Goal: Information Seeking & Learning: Understand process/instructions

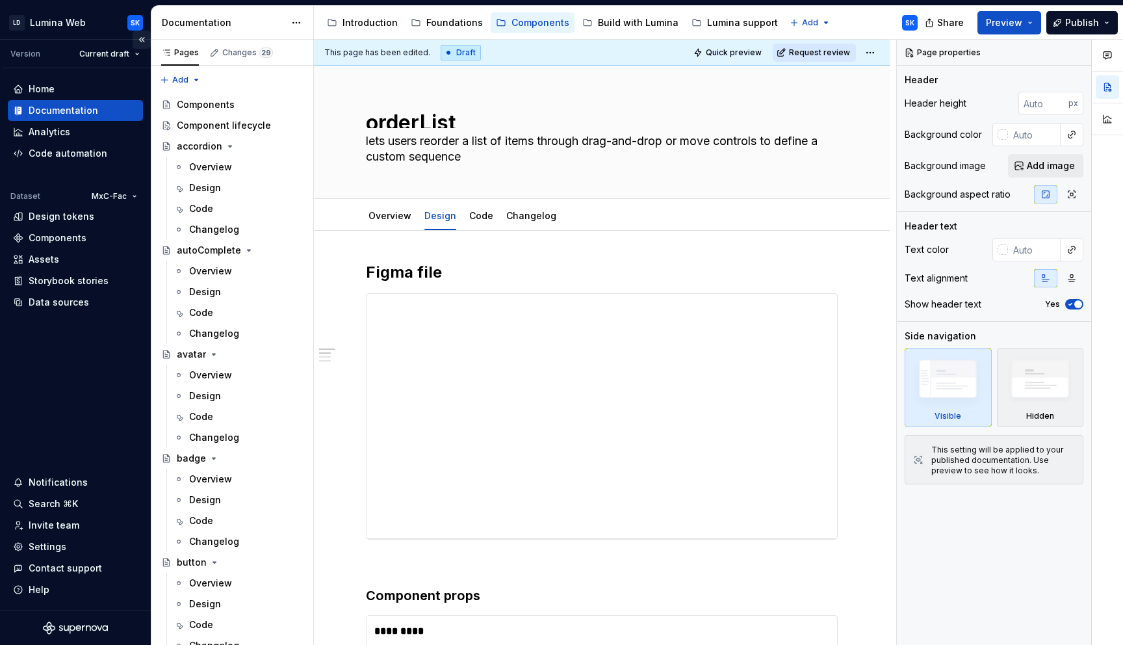
click at [140, 41] on button "Collapse sidebar" at bounding box center [142, 40] width 18 height 18
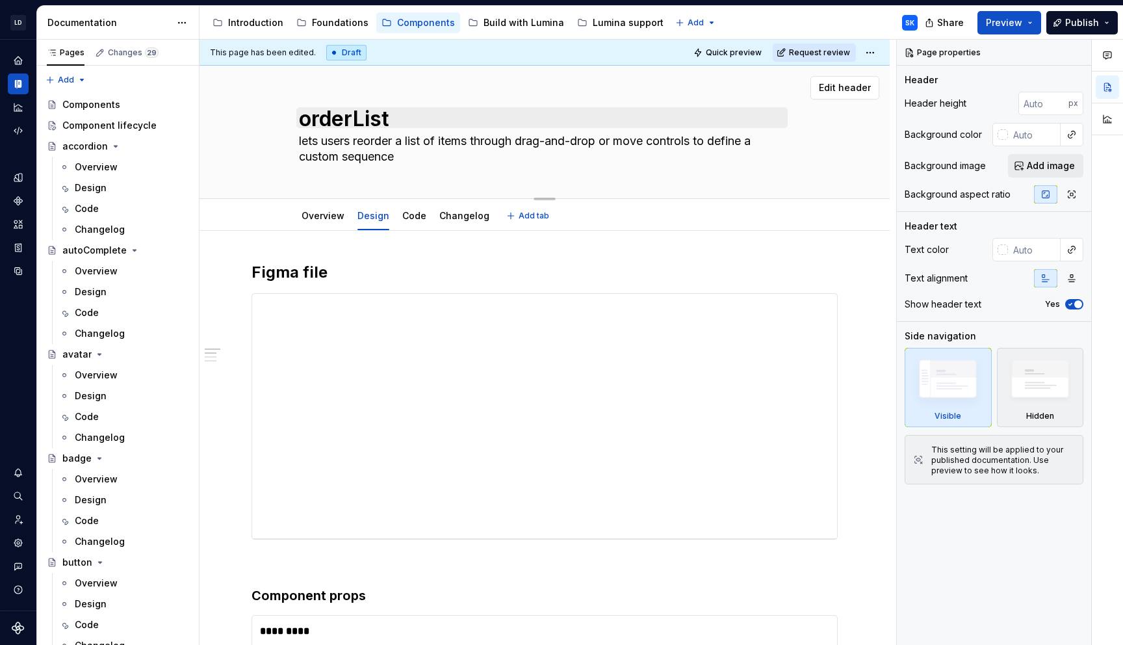
scroll to position [3, 0]
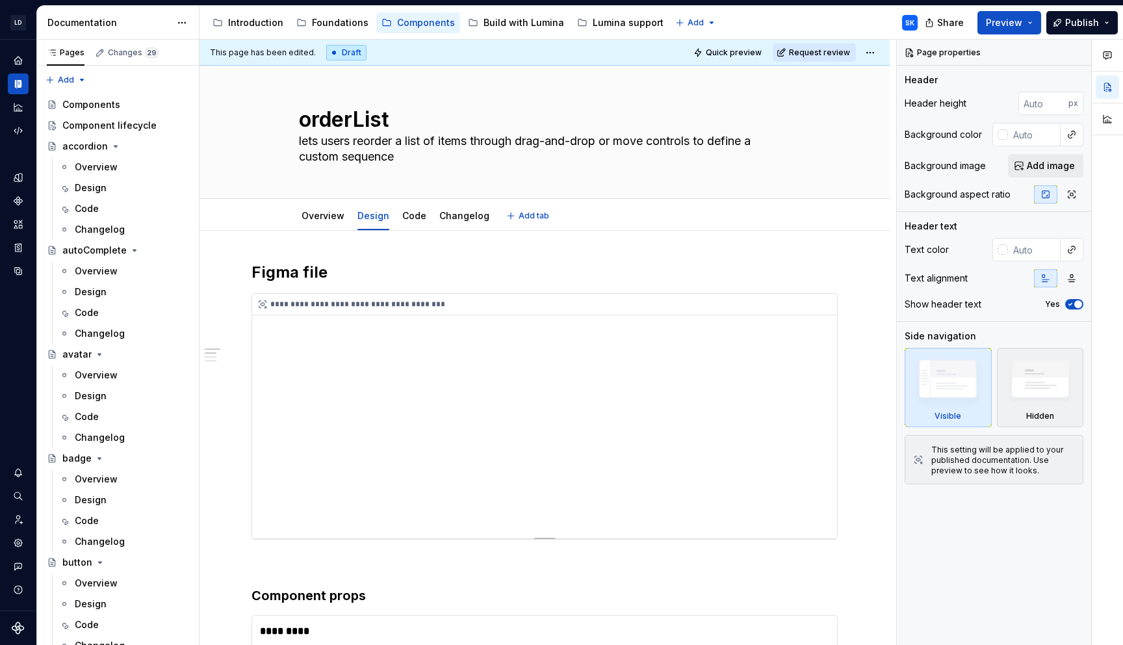
type textarea "*"
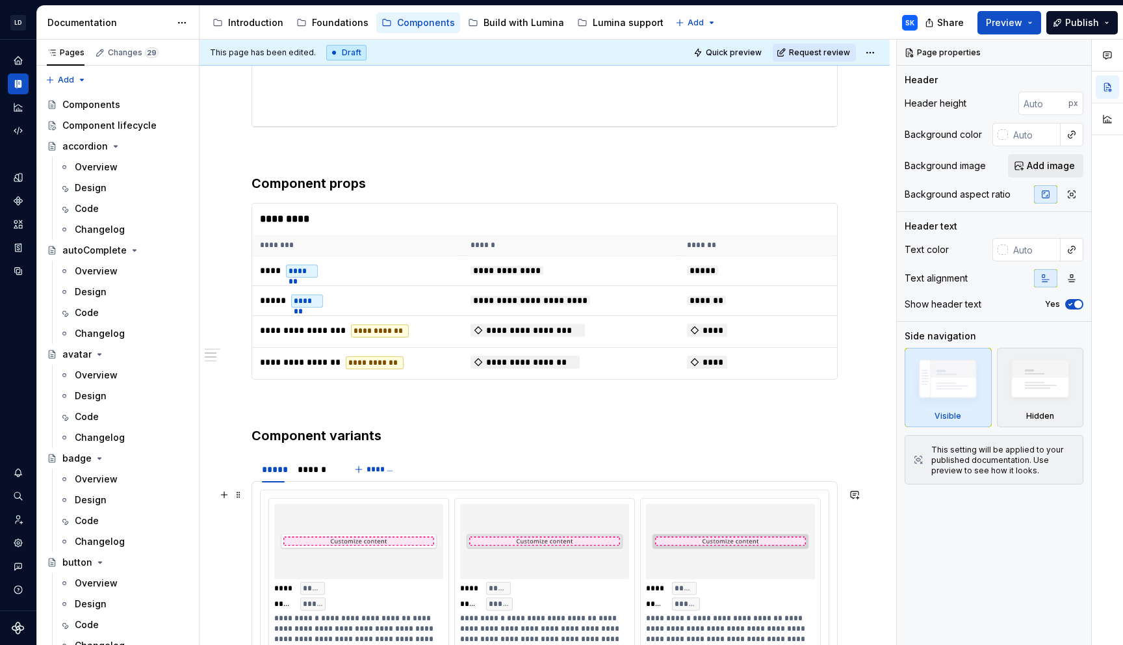
scroll to position [140, 0]
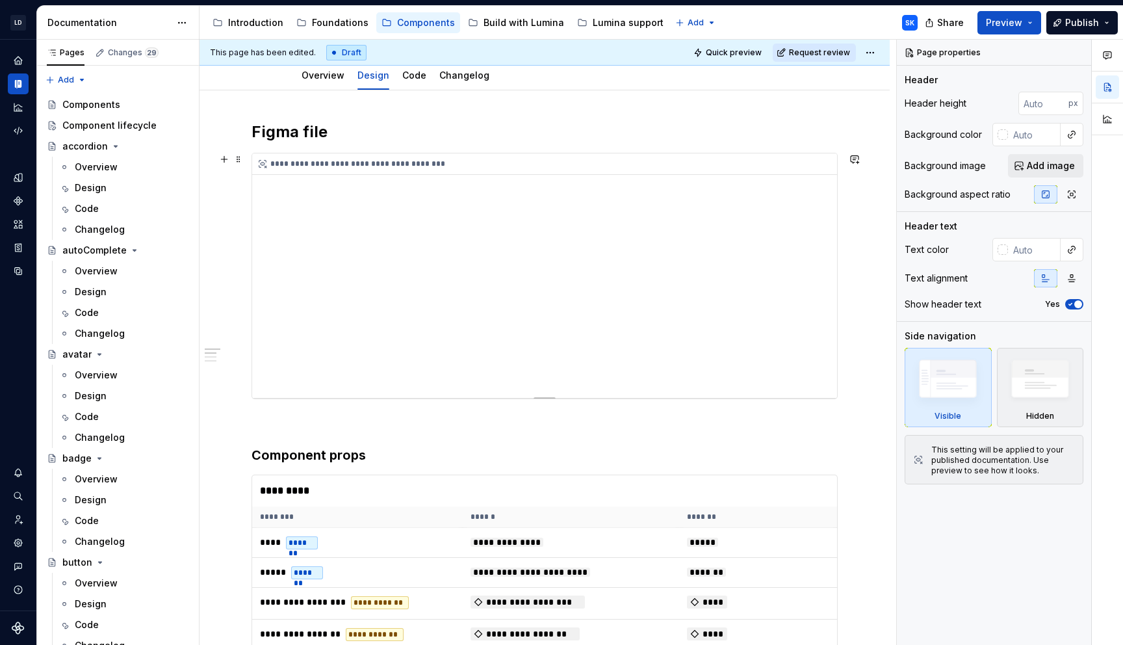
click at [545, 385] on div "**********" at bounding box center [544, 275] width 585 height 244
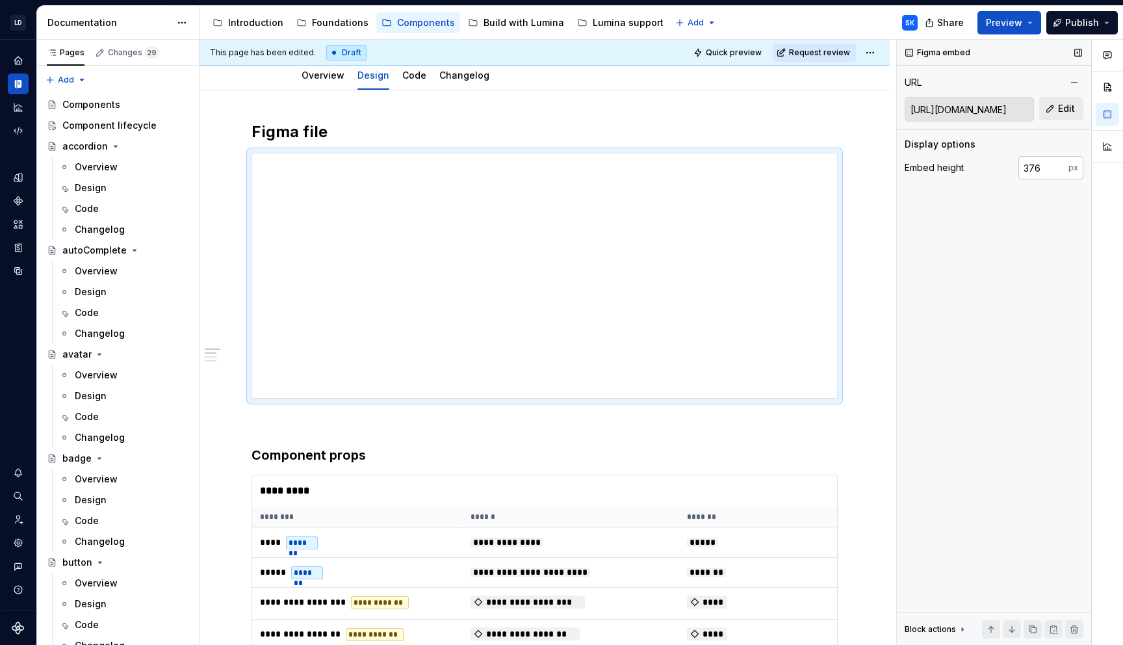
click at [1040, 168] on input "376" at bounding box center [1043, 167] width 50 height 23
drag, startPoint x: 1044, startPoint y: 168, endPoint x: 975, endPoint y: 172, distance: 69.6
click at [975, 172] on div "Embed height 376 px" at bounding box center [993, 167] width 179 height 23
type input "480"
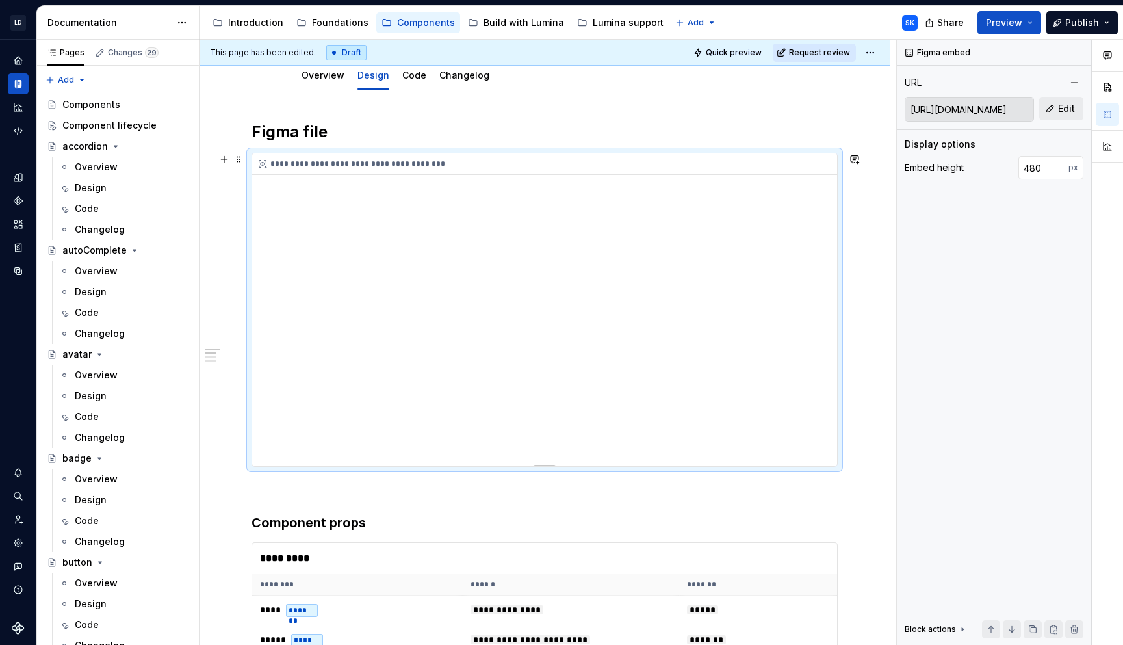
type textarea "*"
click at [1062, 109] on span "Edit" at bounding box center [1066, 108] width 17 height 13
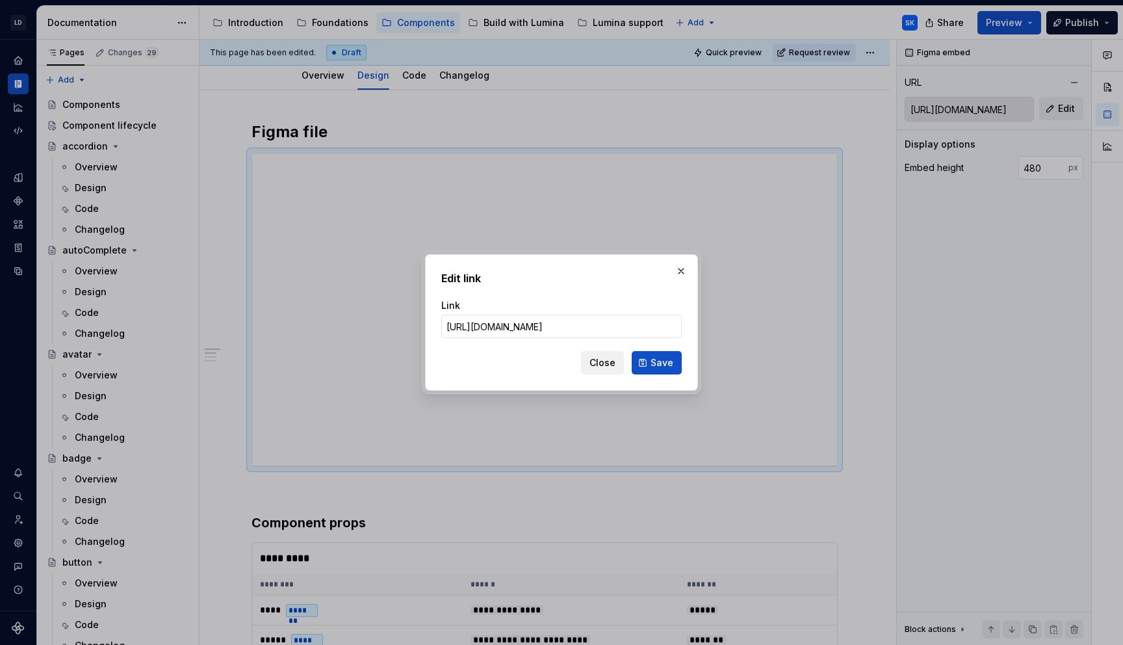
scroll to position [0, 372]
type input "[URL][DOMAIN_NAME]"
click at [659, 358] on span "Save" at bounding box center [661, 362] width 23 height 13
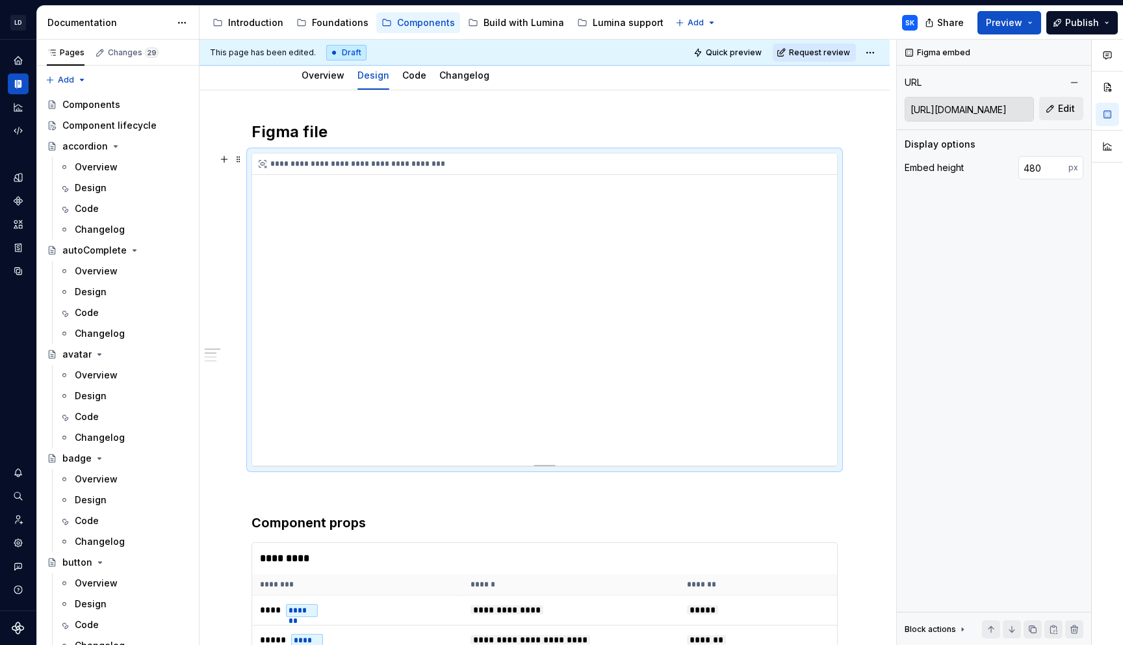
type input "[URL][DOMAIN_NAME]"
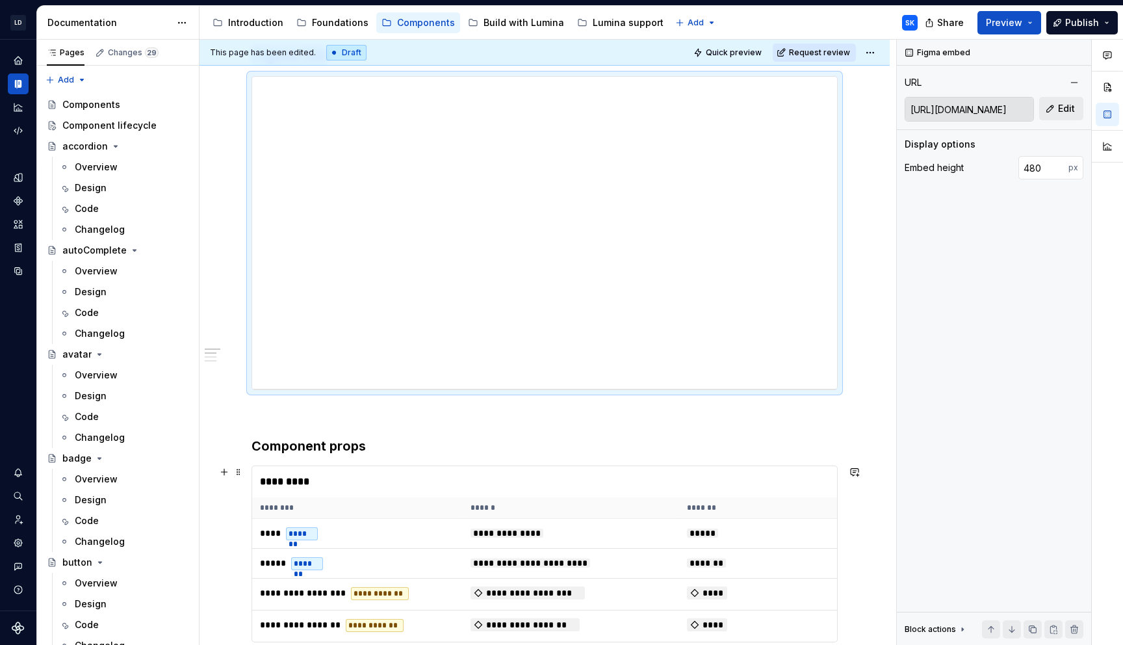
scroll to position [235, 0]
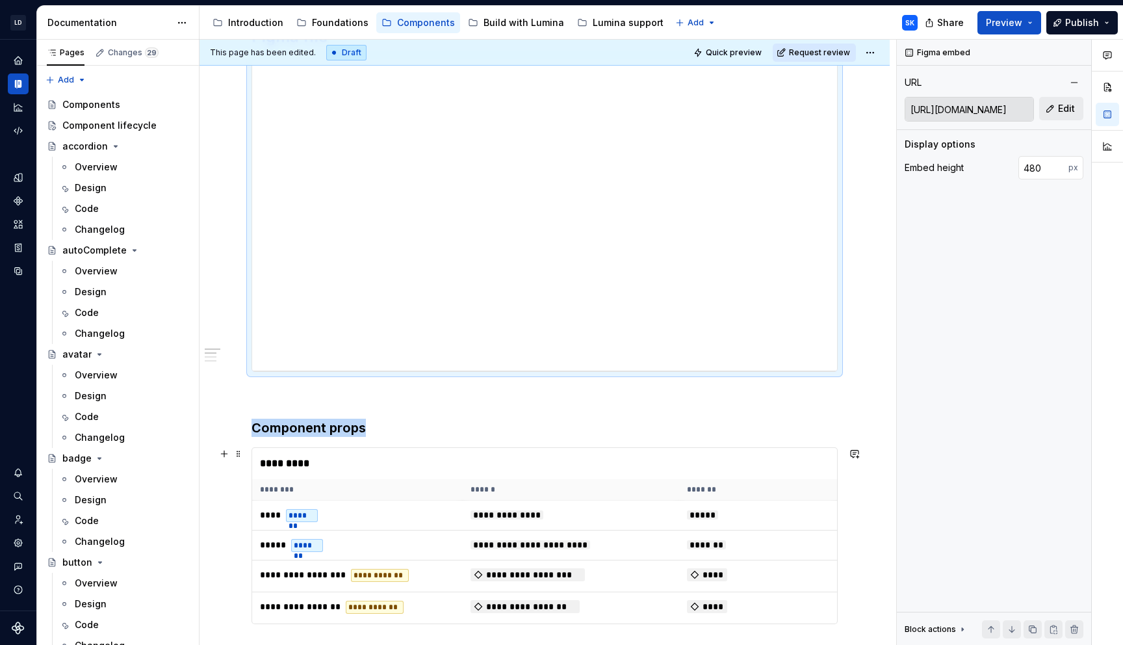
click at [467, 447] on div "**********" at bounding box center [544, 535] width 586 height 177
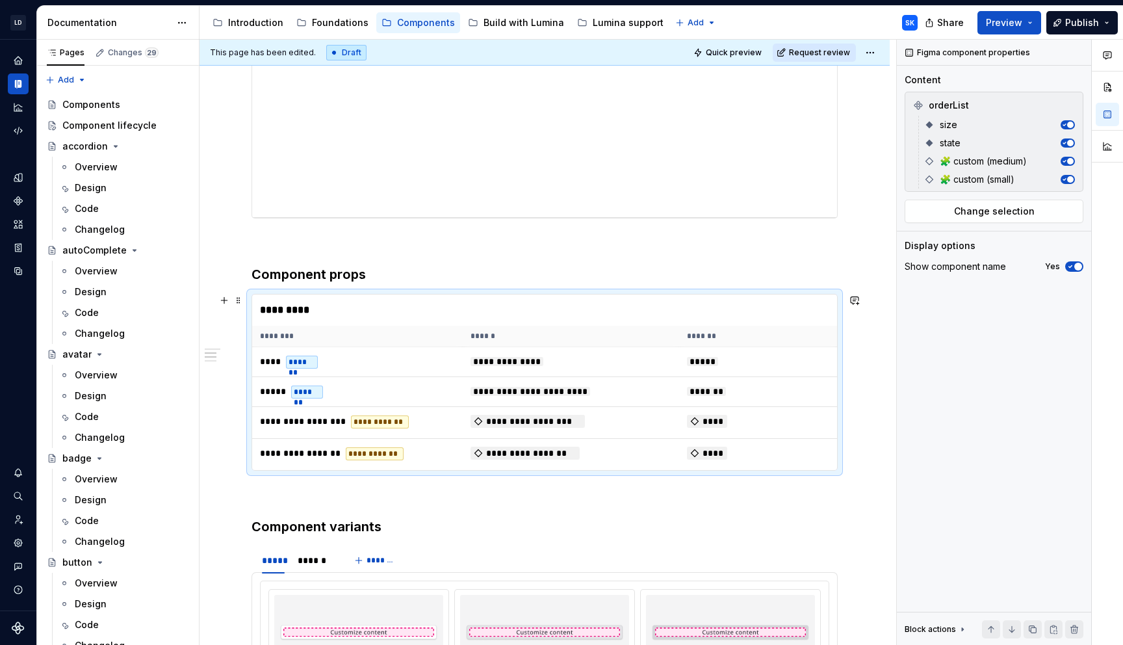
scroll to position [398, 0]
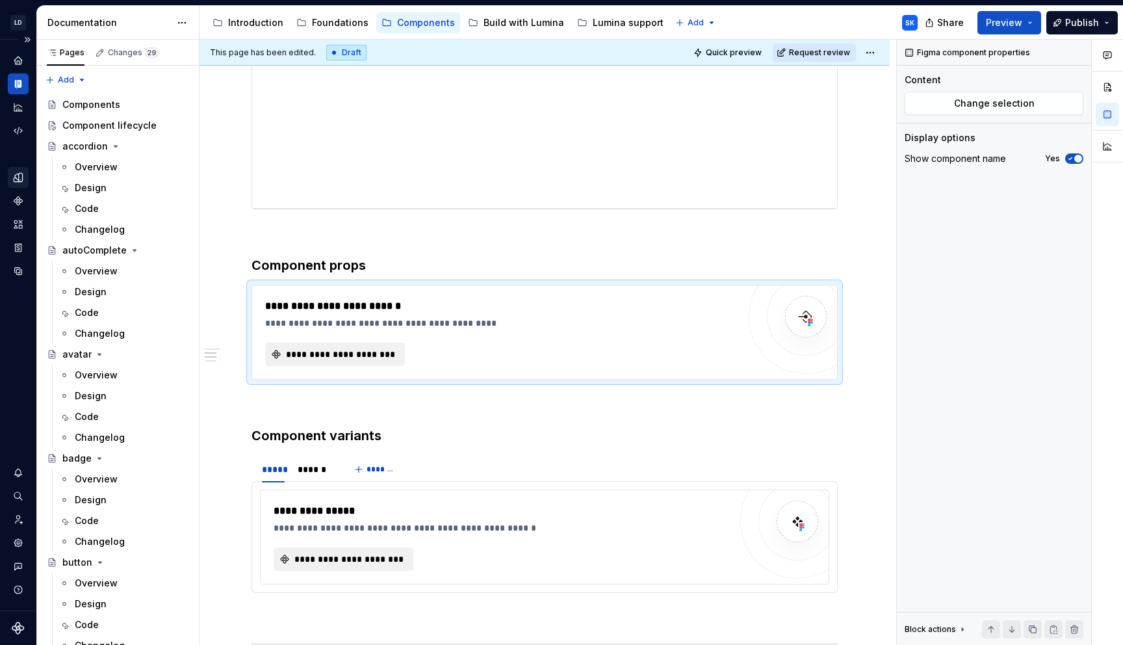
click at [13, 173] on icon "Design tokens" at bounding box center [18, 178] width 12 height 12
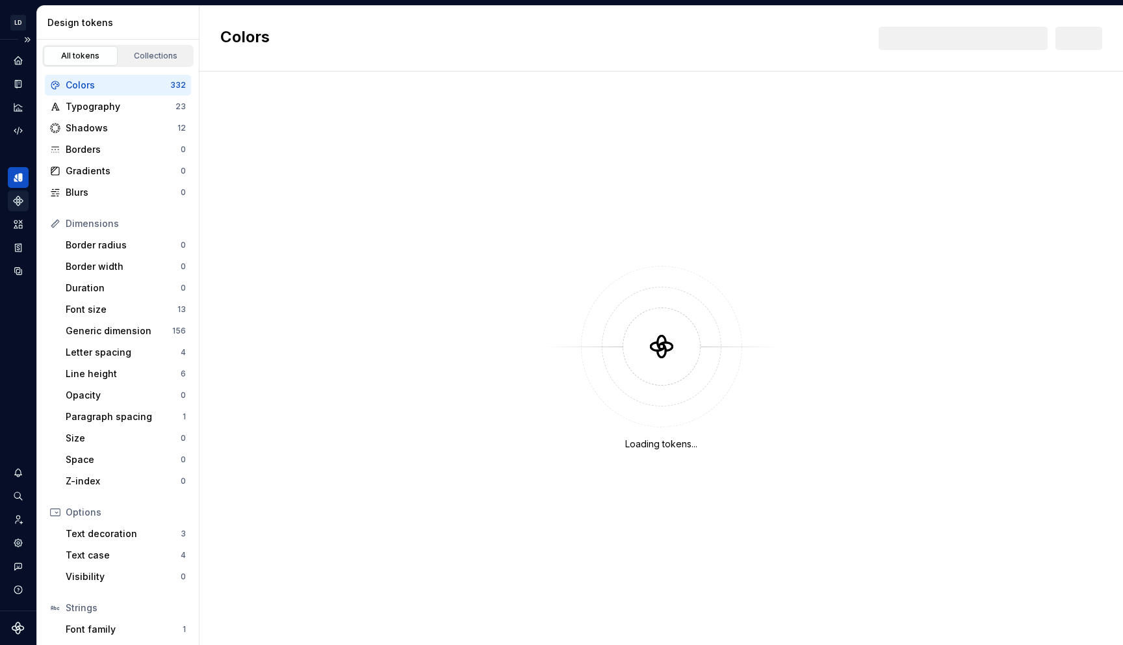
click at [20, 201] on icon "Components" at bounding box center [18, 200] width 9 height 9
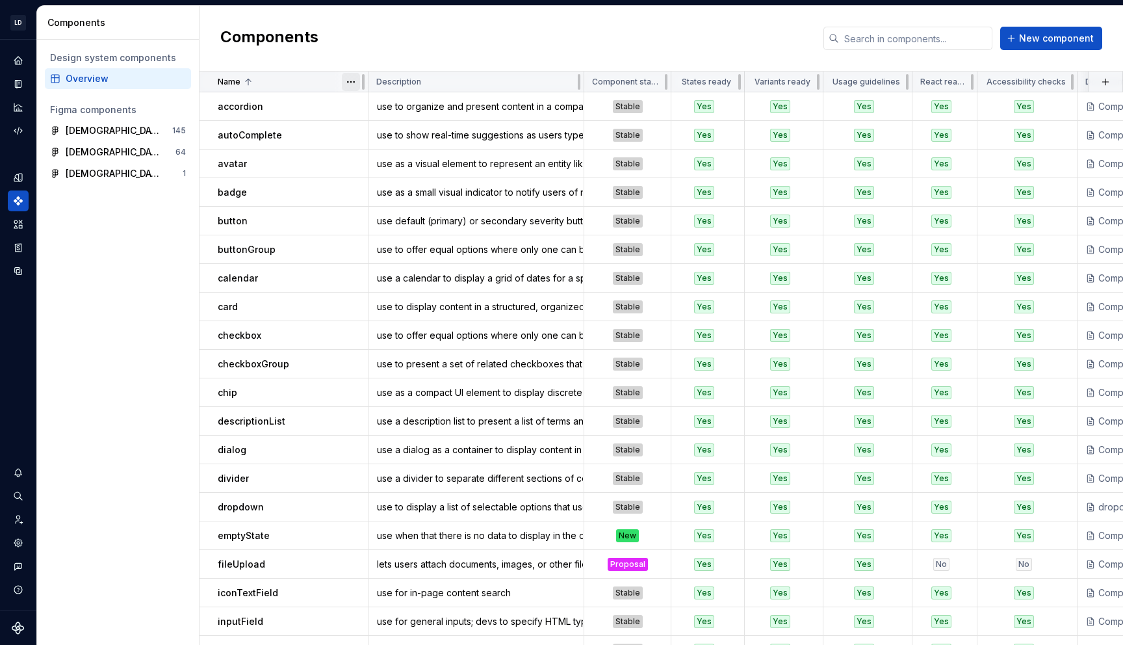
click at [351, 84] on html "LD Lumina Web SK Dataset MxC-Fac Components Design system components Overview F…" at bounding box center [561, 322] width 1123 height 645
click at [372, 106] on div "Sort ascending" at bounding box center [408, 107] width 84 height 13
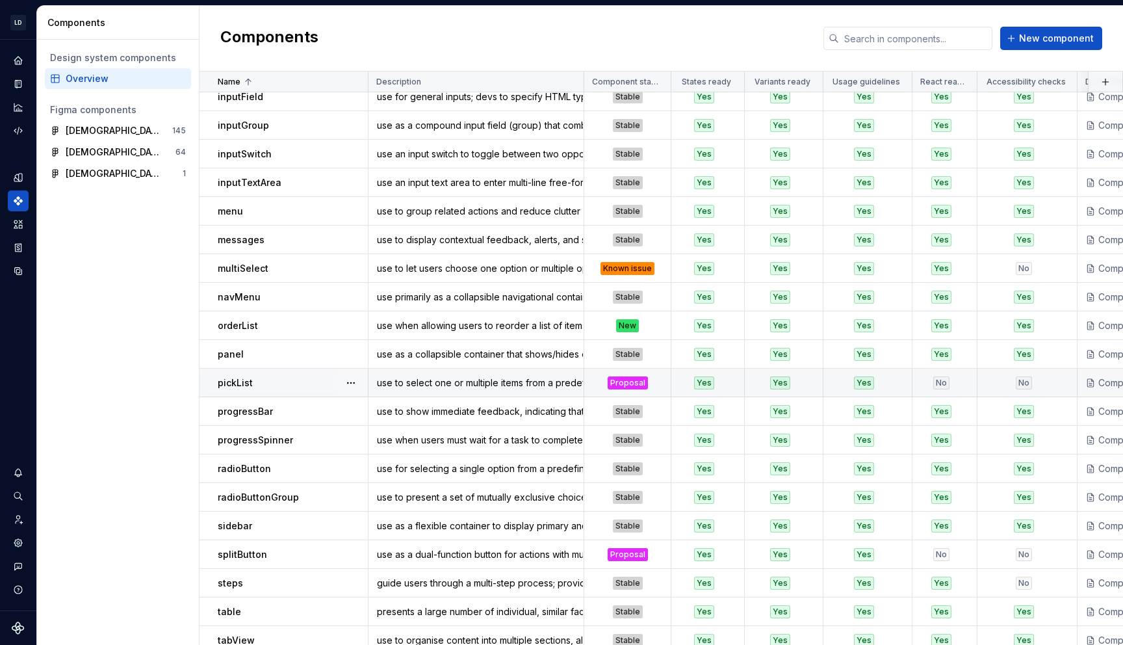
scroll to position [525, 0]
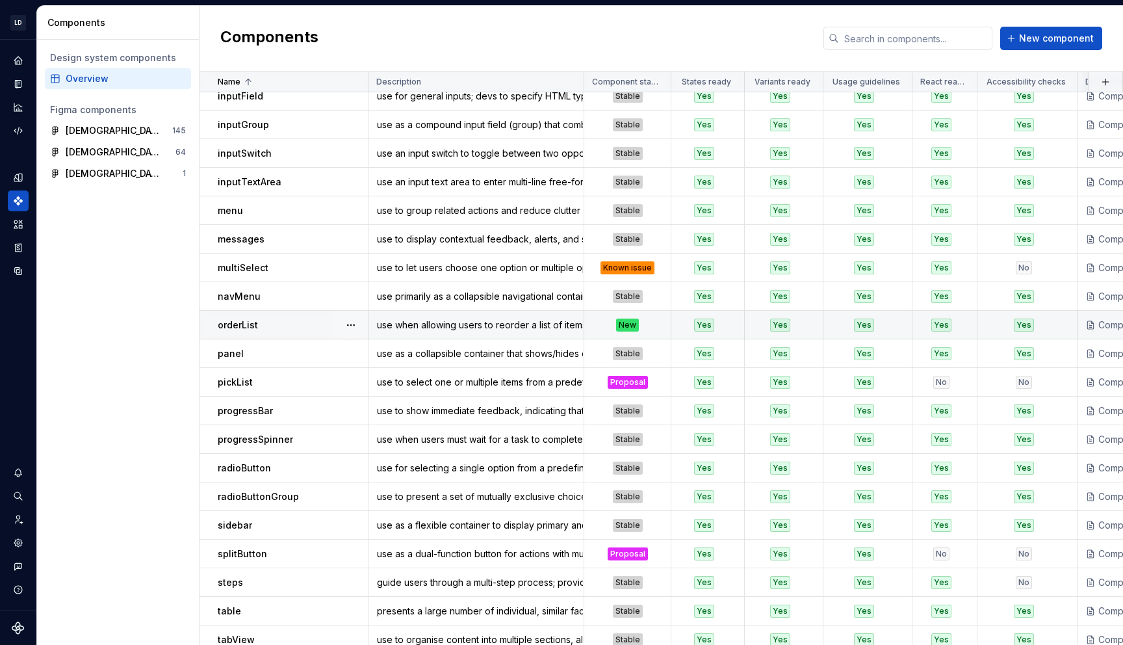
click at [290, 316] on td "orderList" at bounding box center [283, 325] width 169 height 29
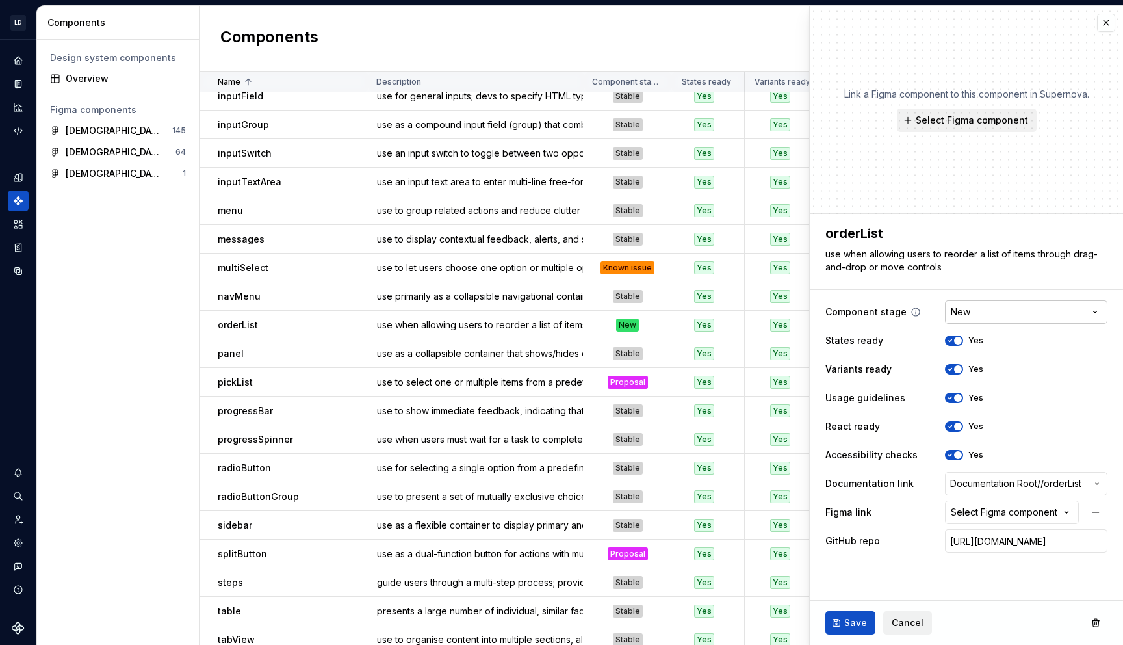
type textarea "*"
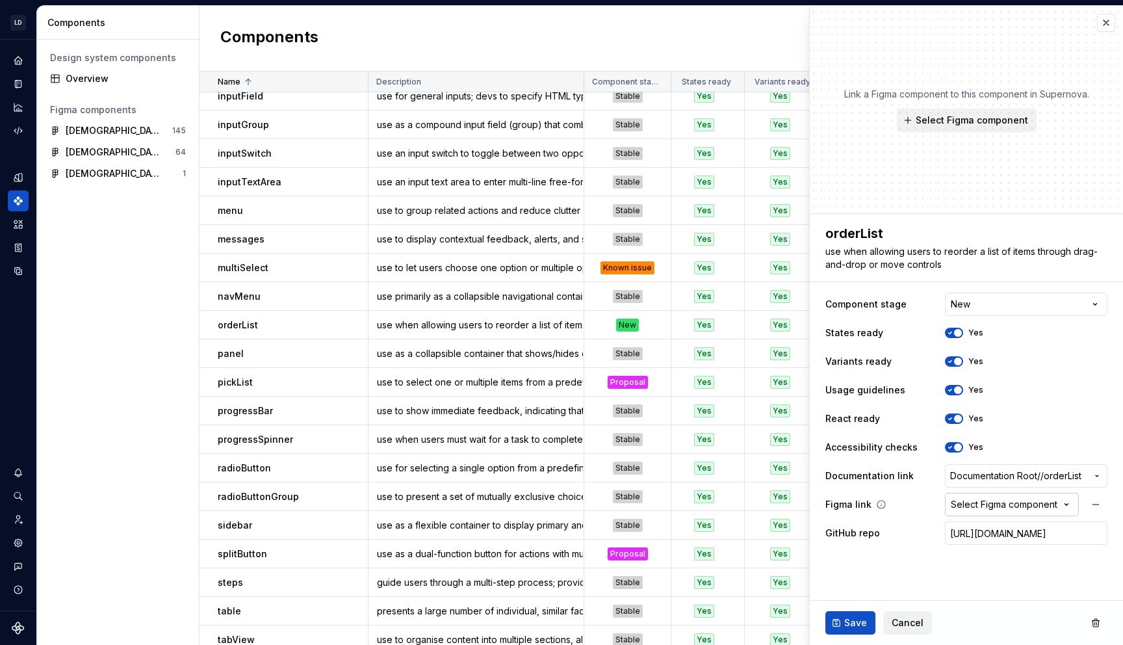
click at [1042, 503] on div "Select Figma component" at bounding box center [1004, 504] width 107 height 13
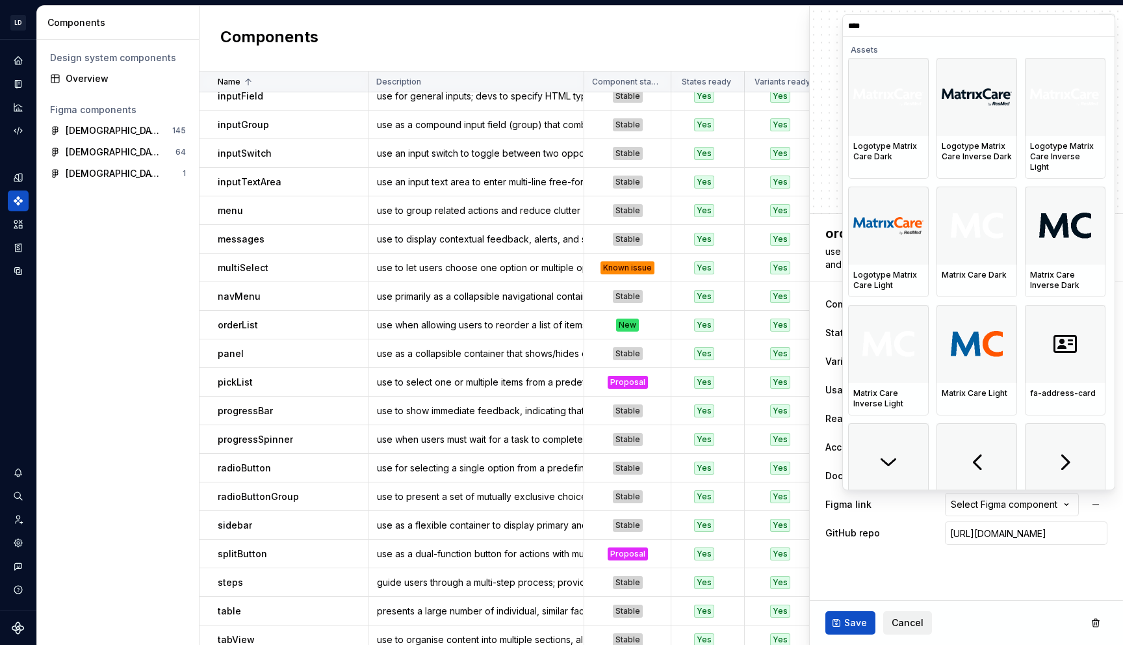
type input "*****"
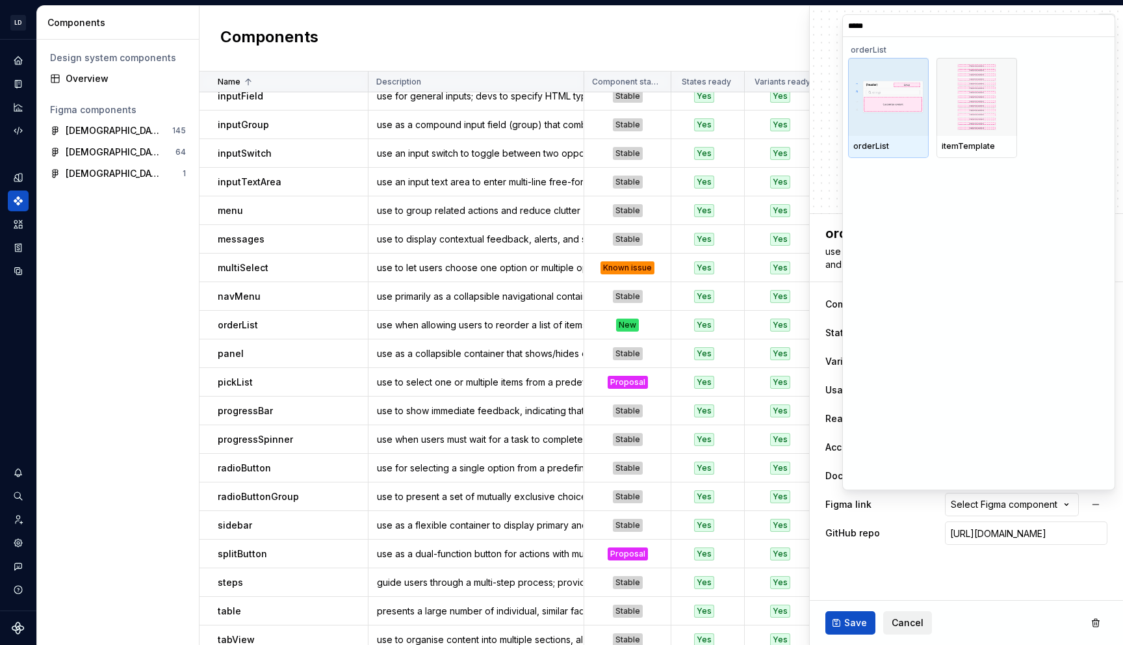
click at [902, 127] on div at bounding box center [888, 97] width 81 height 78
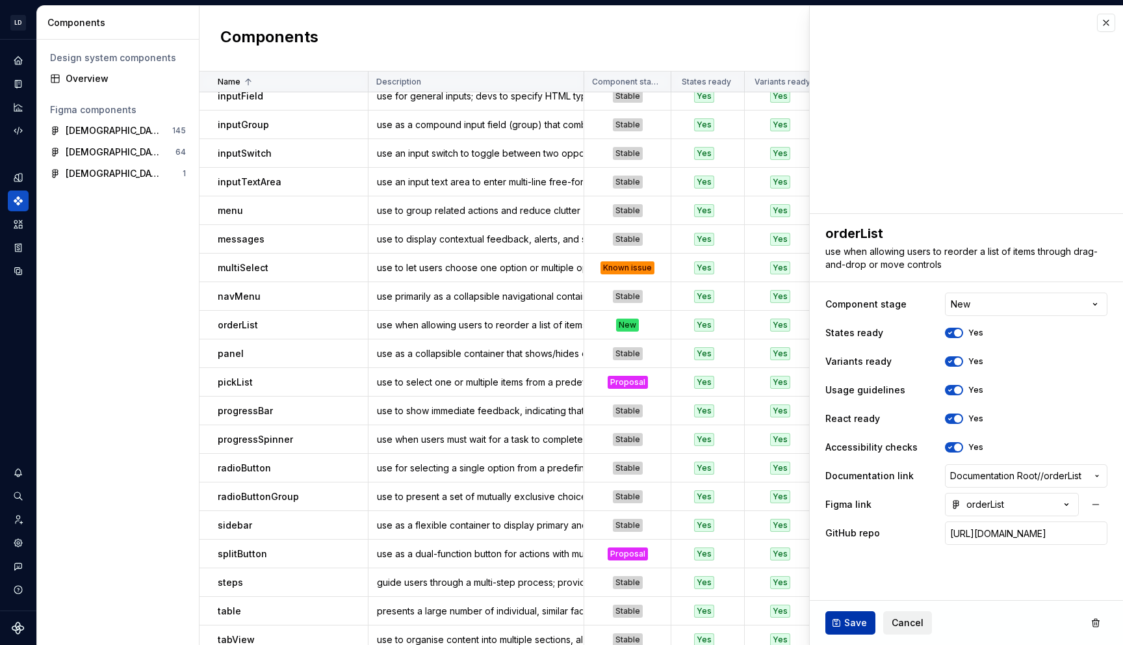
click at [850, 617] on span "Save" at bounding box center [855, 622] width 23 height 13
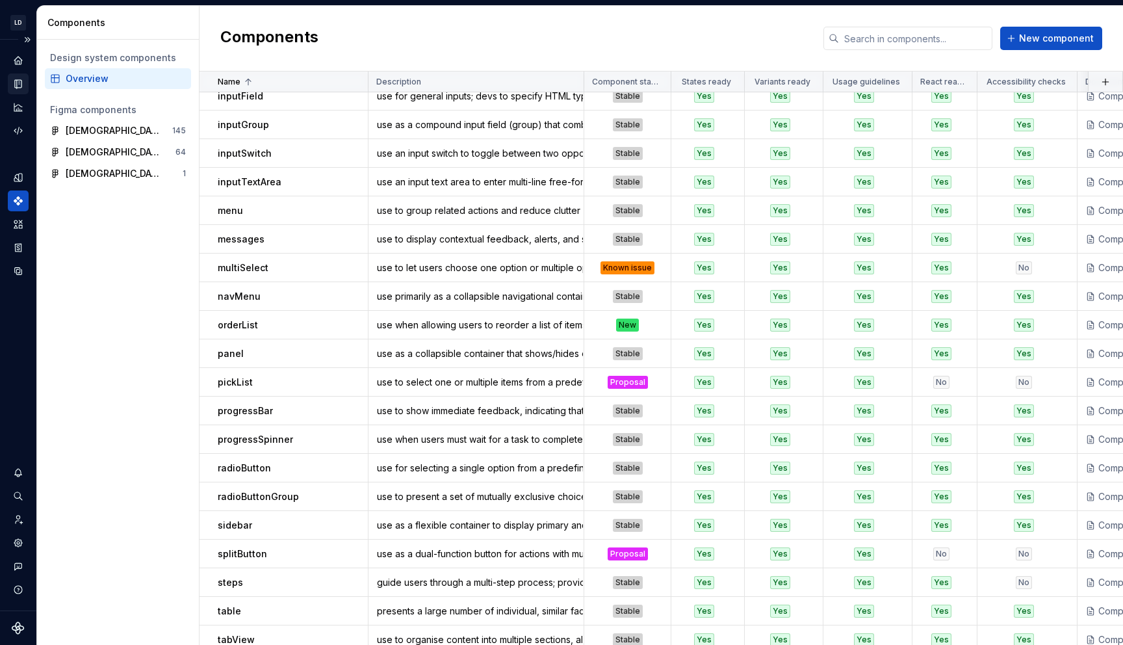
click at [18, 85] on icon "Documentation" at bounding box center [19, 84] width 5 height 7
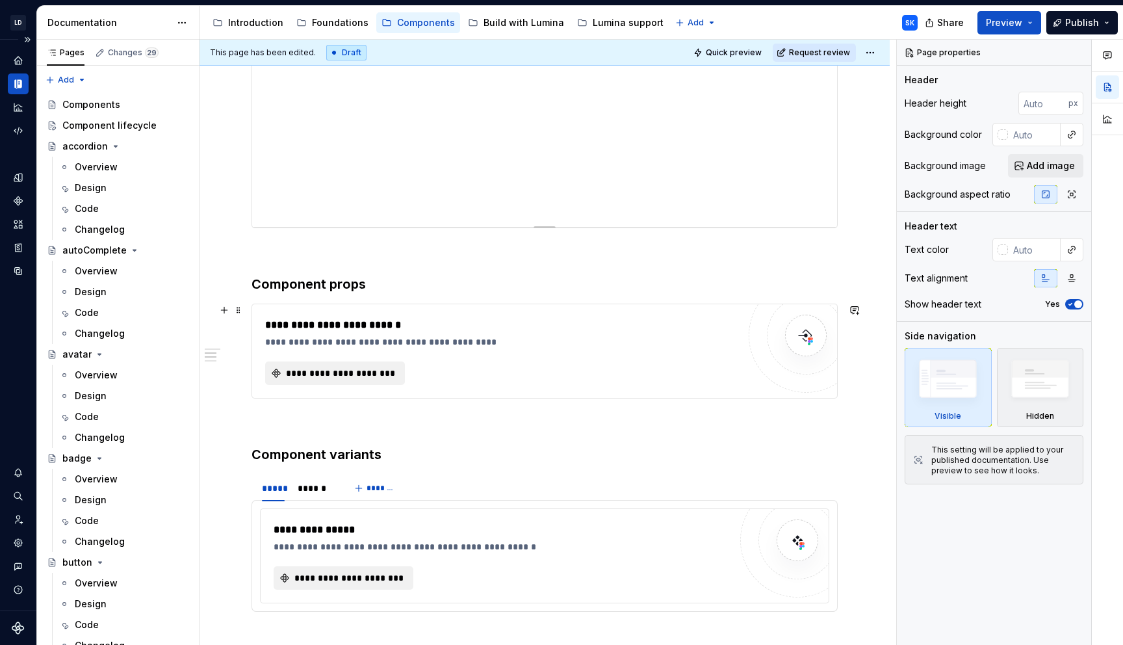
scroll to position [388, 0]
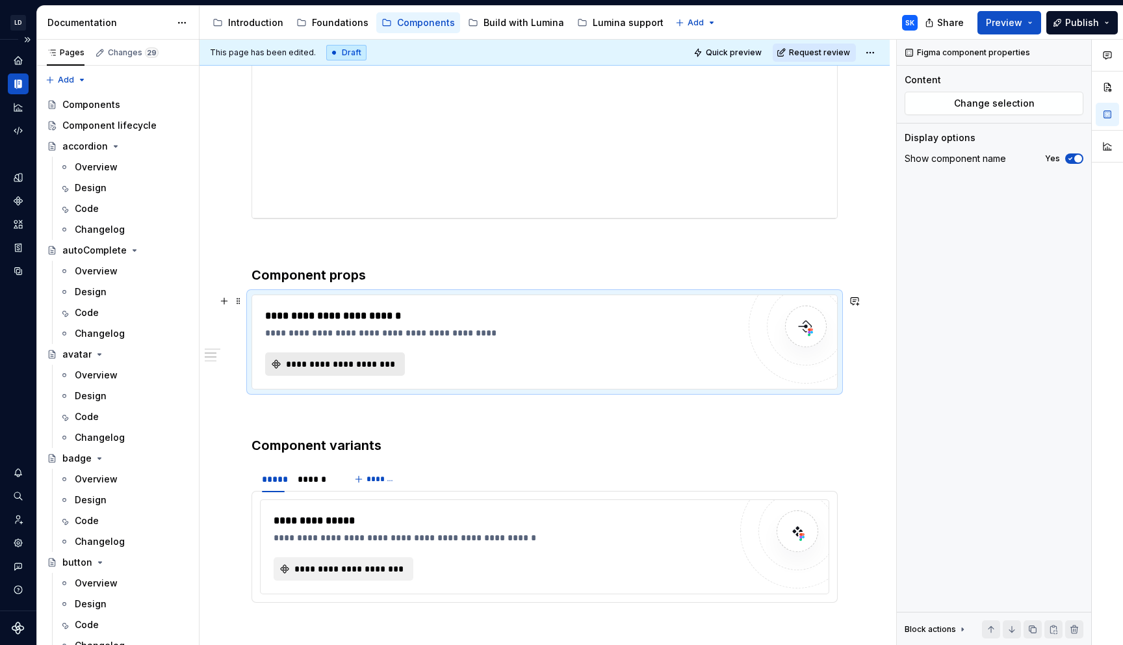
click at [375, 361] on span "**********" at bounding box center [340, 363] width 112 height 13
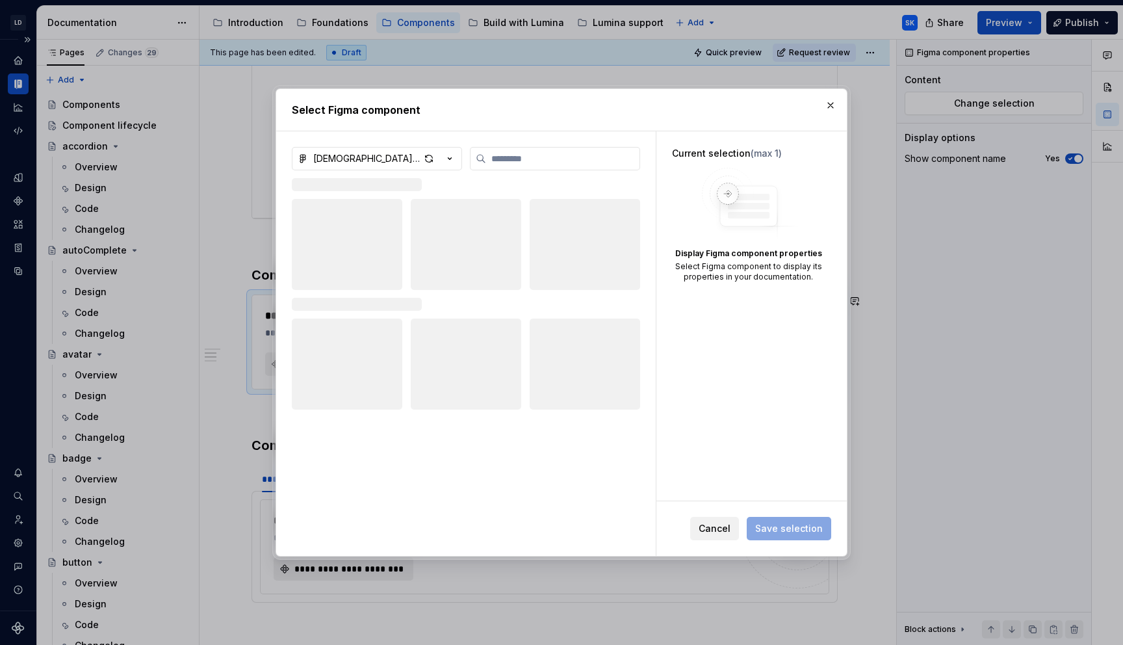
type textarea "*"
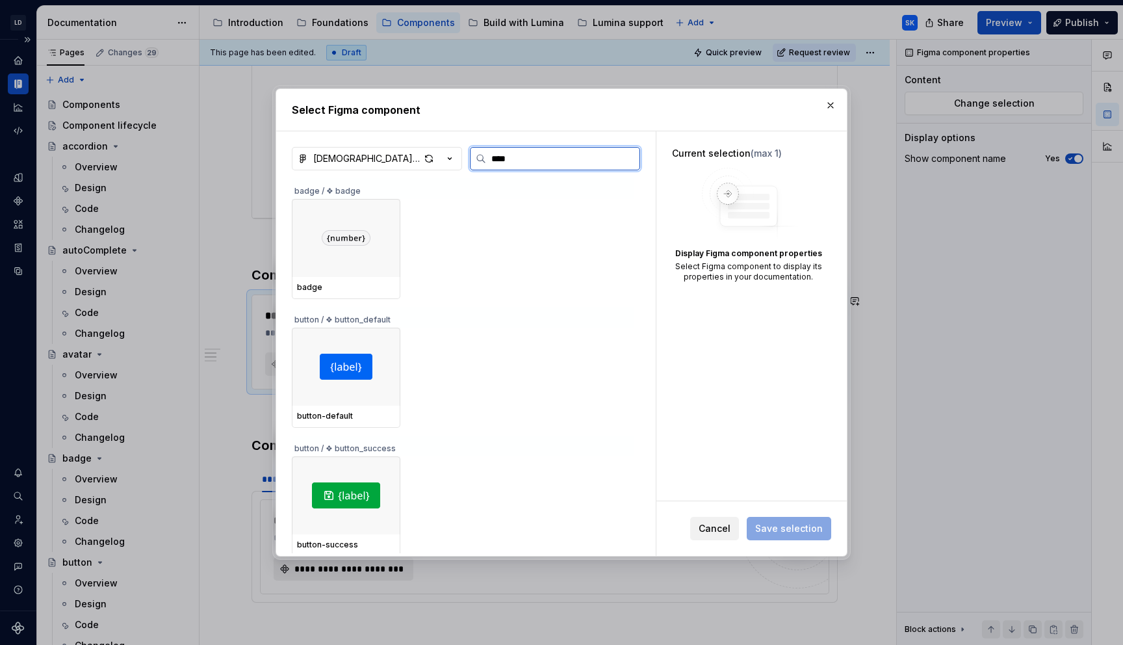
type input "*****"
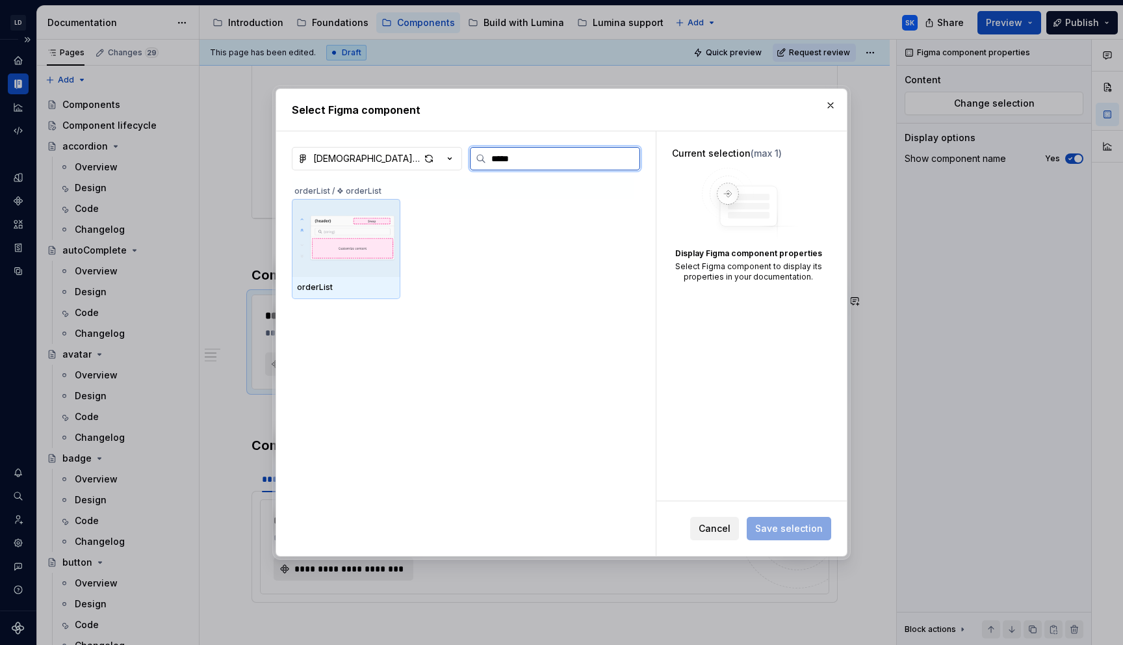
click at [364, 251] on img at bounding box center [346, 238] width 98 height 68
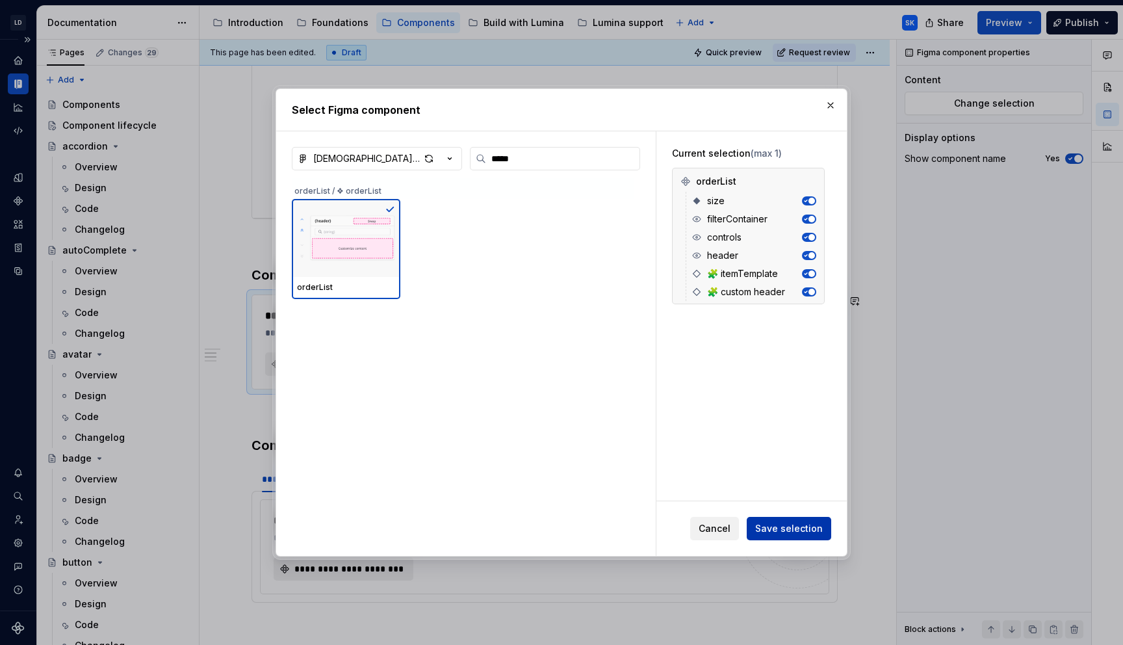
click at [788, 533] on span "Save selection" at bounding box center [789, 528] width 68 height 13
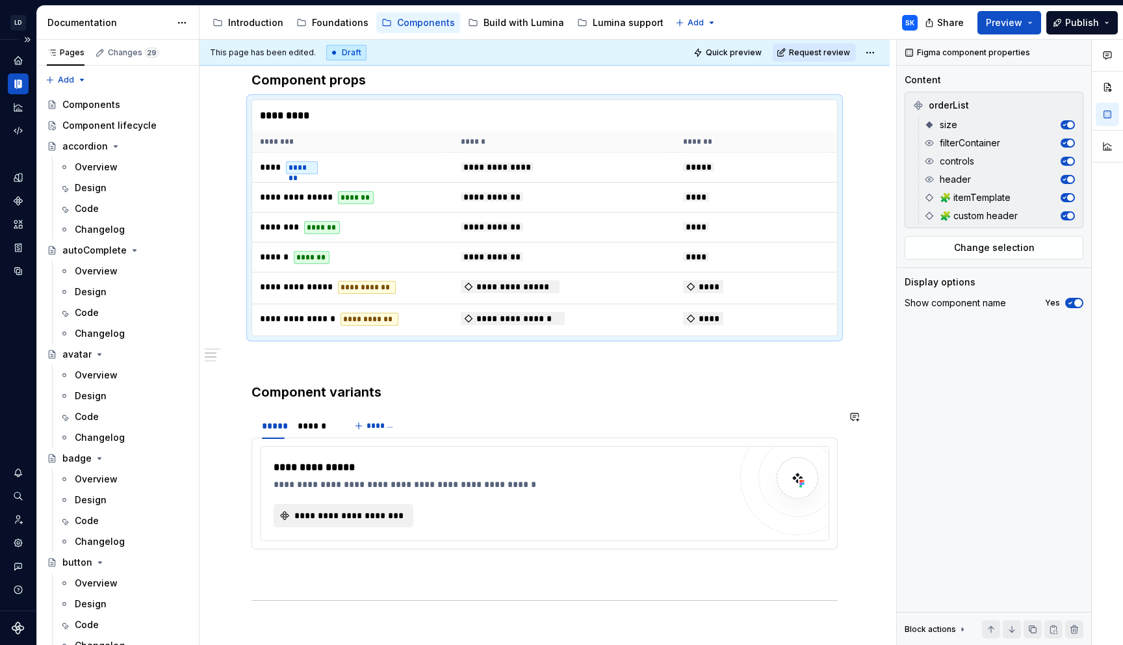
scroll to position [664, 0]
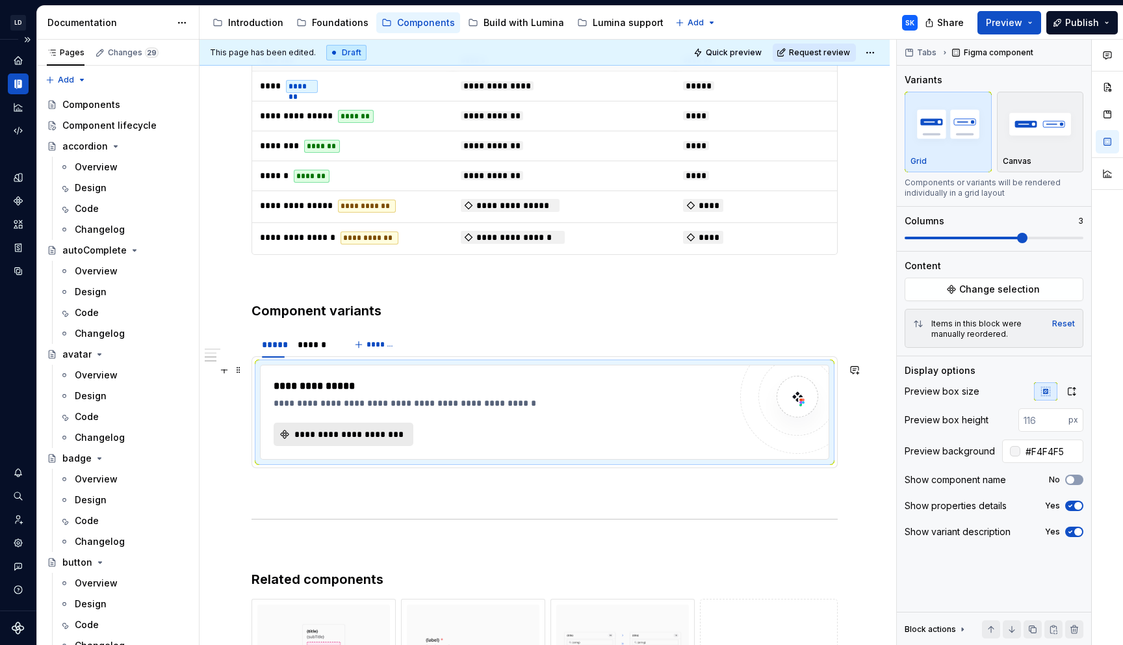
click at [355, 433] on span "**********" at bounding box center [348, 434] width 112 height 13
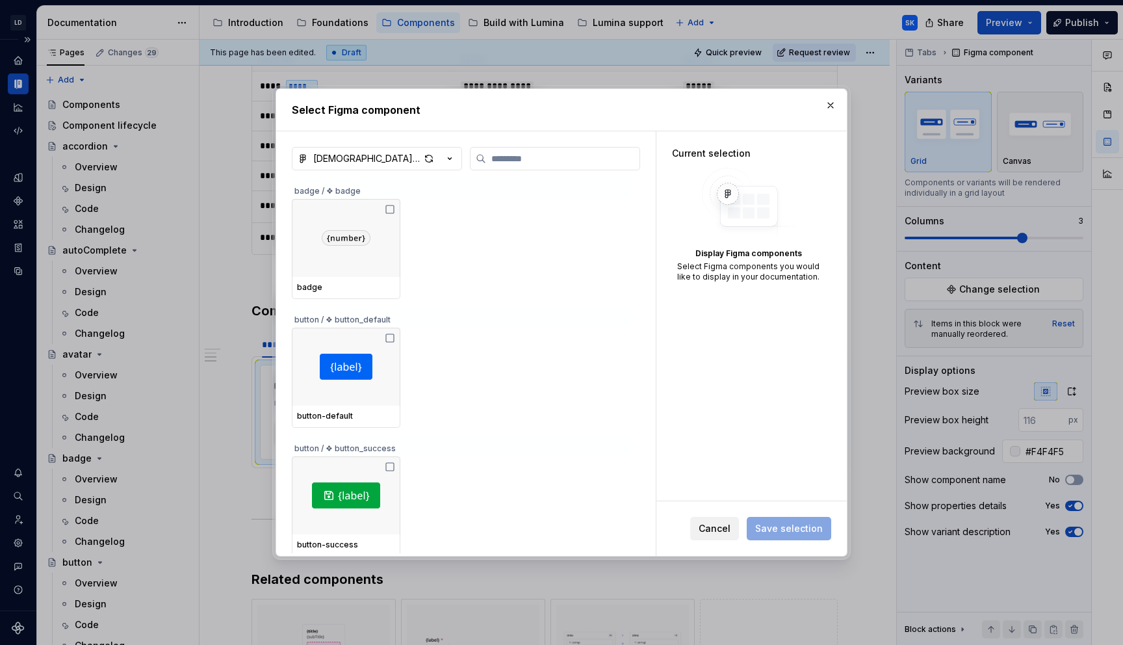
type textarea "*"
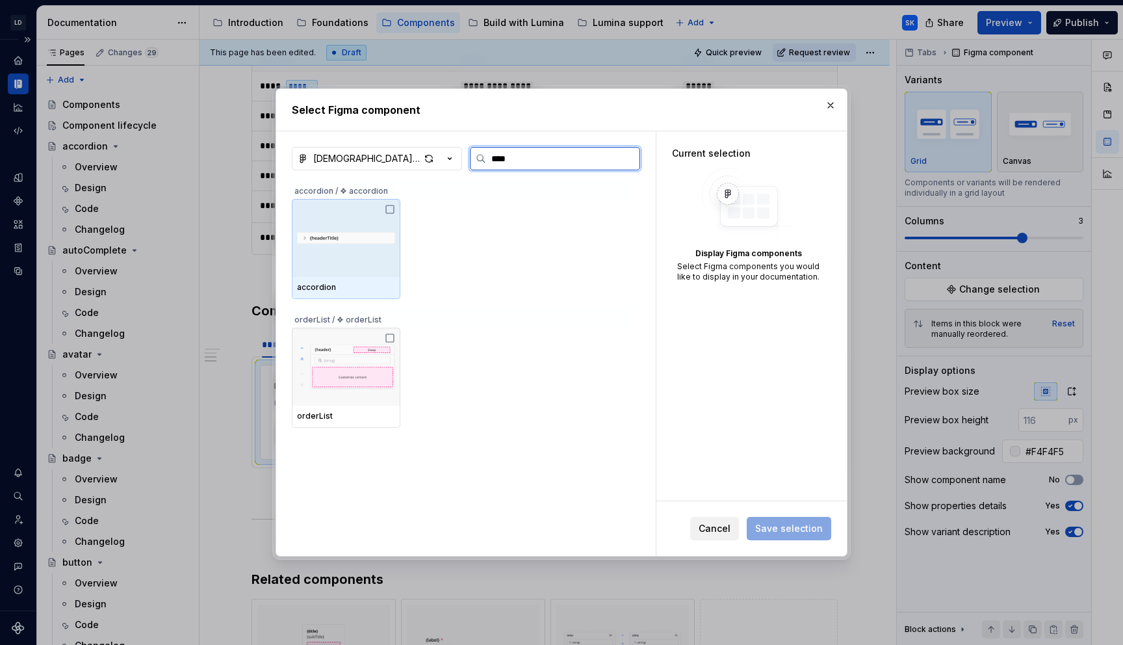
type input "*****"
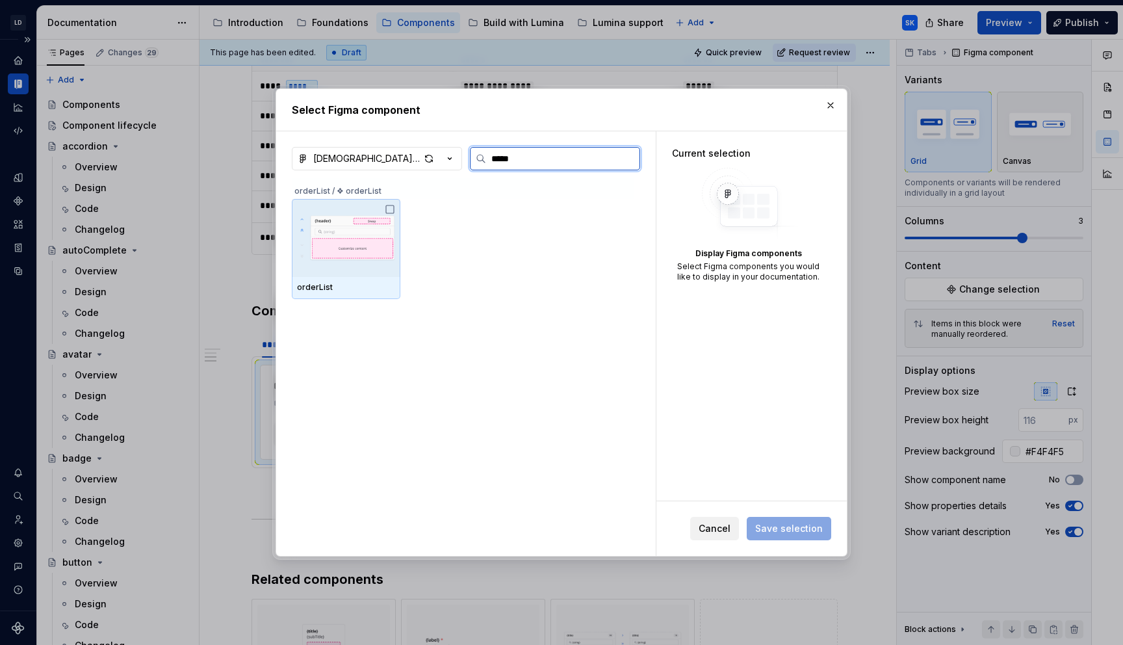
click at [329, 277] on div "orderList" at bounding box center [346, 288] width 109 height 22
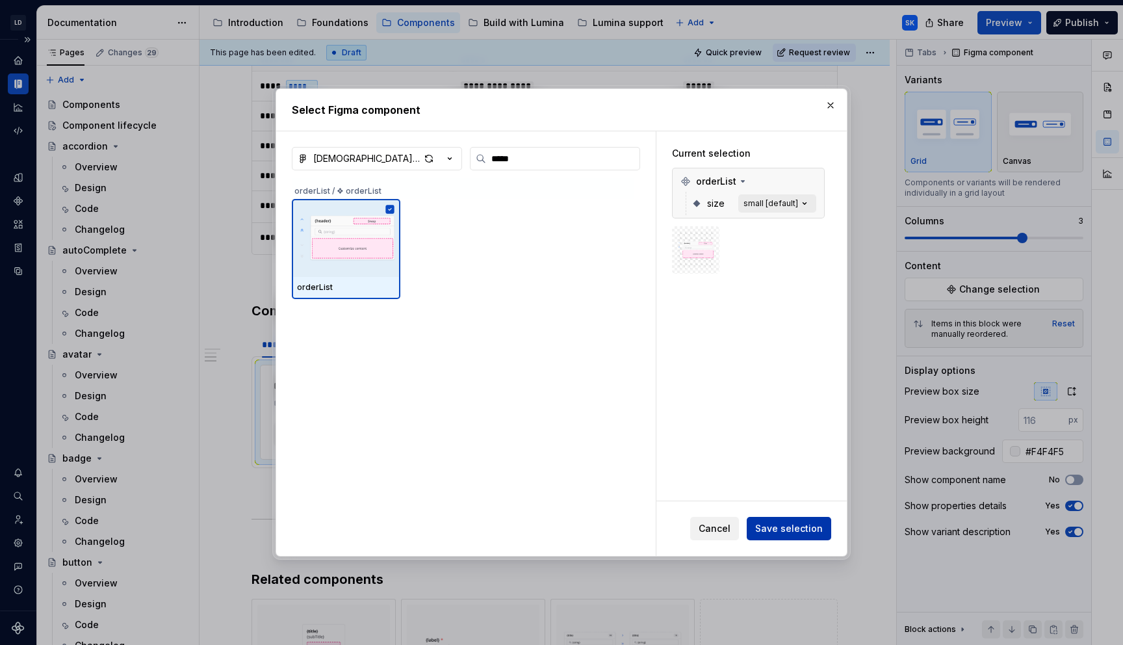
click at [794, 533] on span "Save selection" at bounding box center [789, 528] width 68 height 13
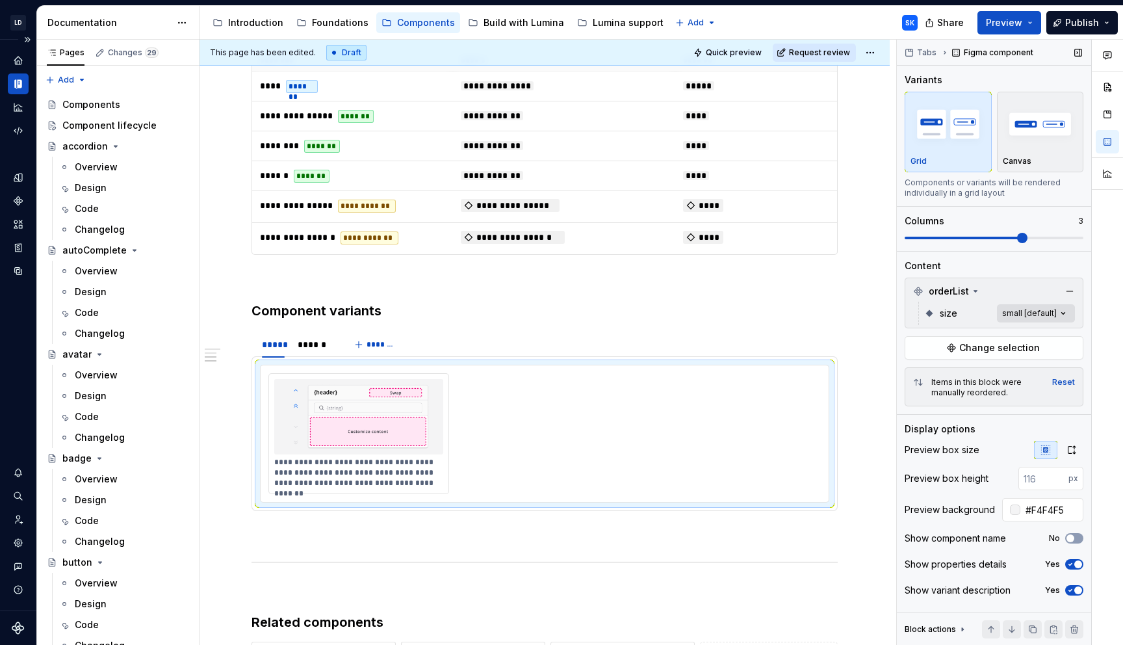
click at [1066, 316] on div "Comments Open comments No comments yet Select ‘Comment’ from the block context …" at bounding box center [1010, 343] width 226 height 606
click at [915, 374] on div at bounding box center [913, 375] width 10 height 10
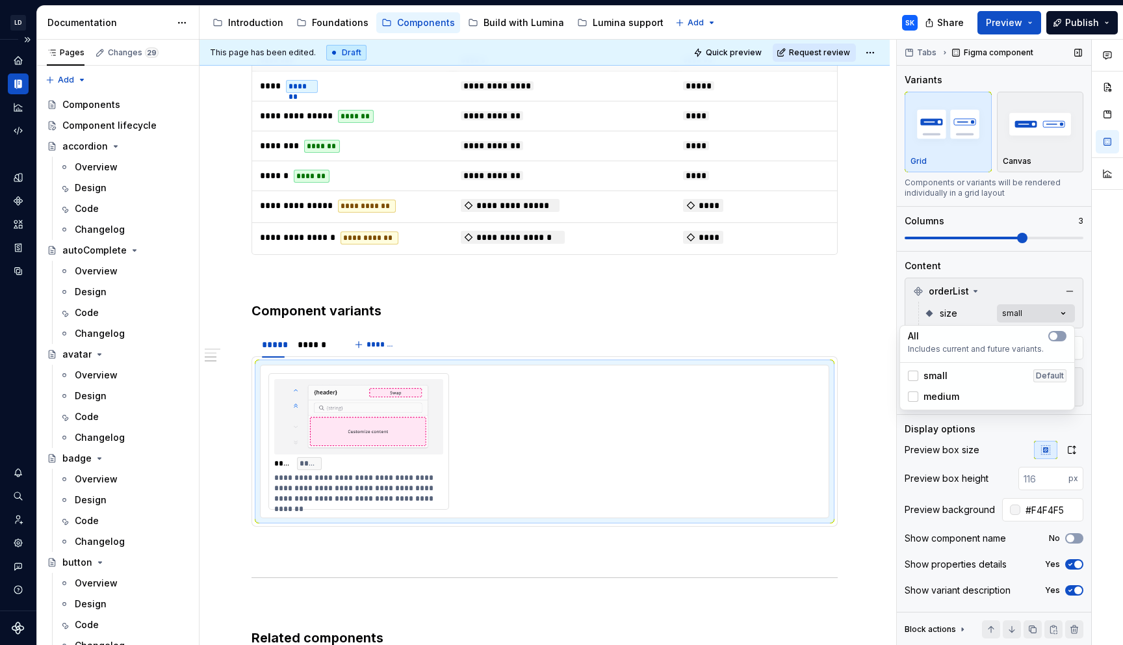
click at [1085, 310] on div "Comments Open comments No comments yet Select ‘Comment’ from the block context …" at bounding box center [1010, 343] width 226 height 606
click at [1040, 287] on div "orderList" at bounding box center [994, 291] width 172 height 21
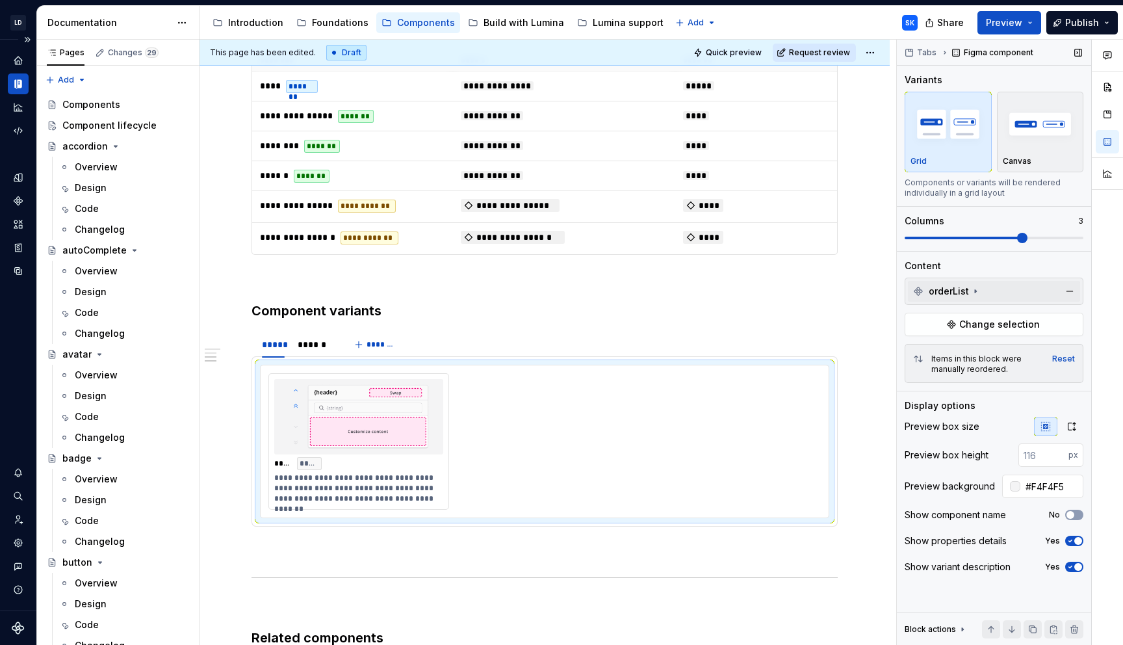
click at [1017, 288] on div "orderList" at bounding box center [994, 291] width 172 height 21
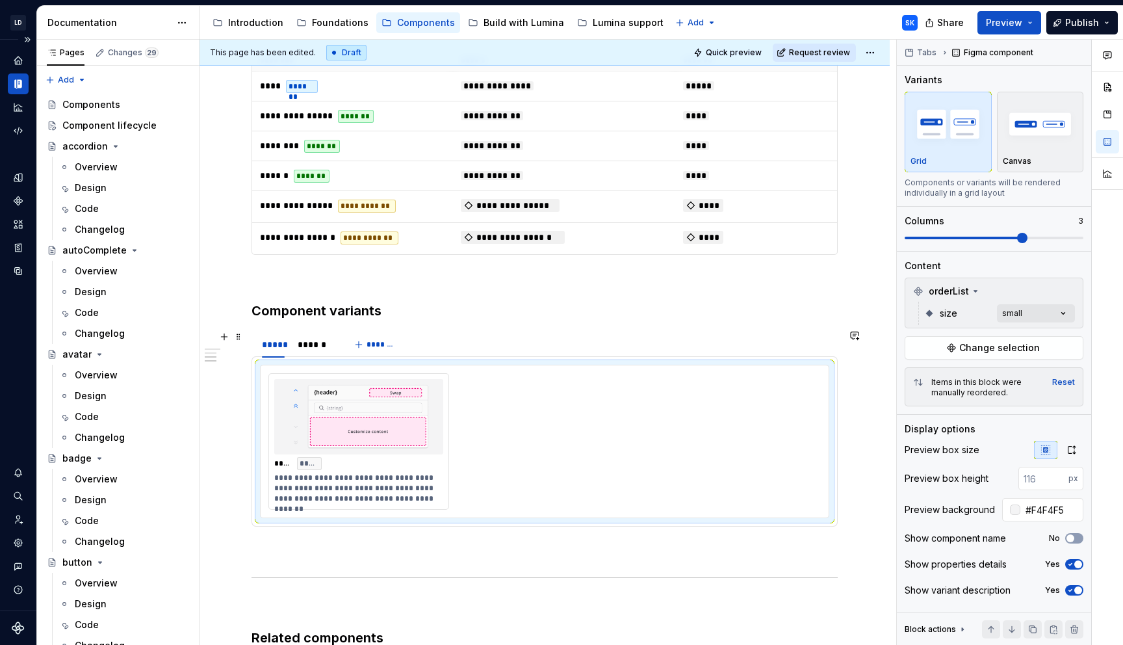
drag, startPoint x: 399, startPoint y: 379, endPoint x: 428, endPoint y: 340, distance: 48.3
click at [428, 340] on section "**********" at bounding box center [544, 428] width 586 height 196
click at [423, 379] on div at bounding box center [358, 416] width 169 height 75
drag, startPoint x: 406, startPoint y: 361, endPoint x: 437, endPoint y: 335, distance: 40.6
click at [437, 335] on section "**********" at bounding box center [544, 428] width 586 height 196
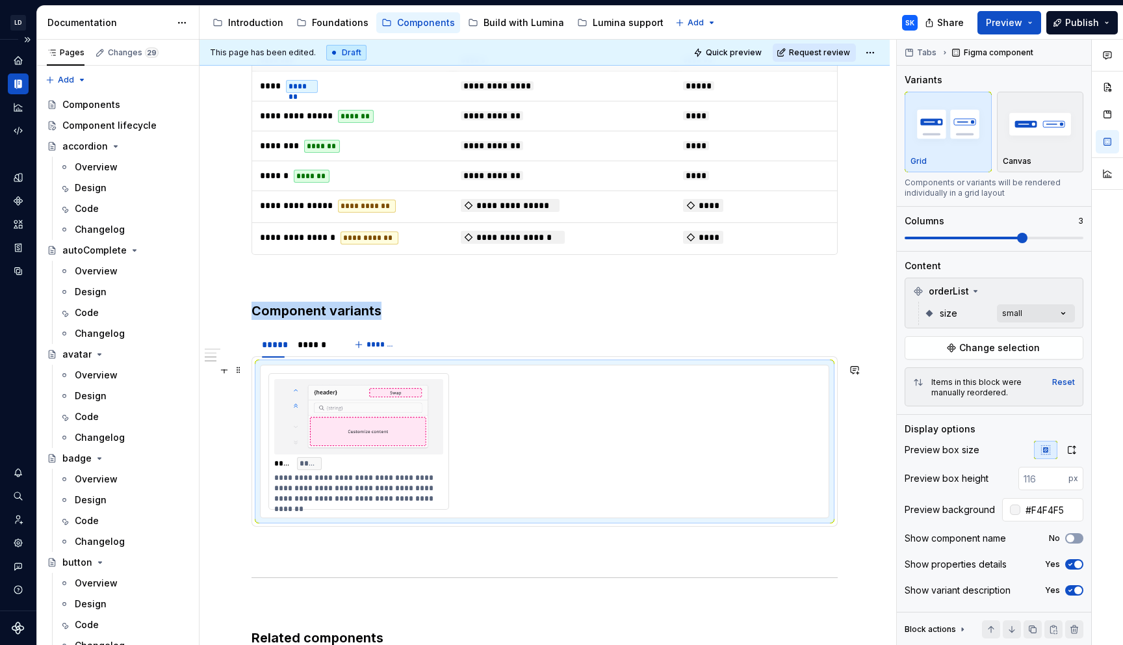
click at [455, 416] on div "**********" at bounding box center [544, 441] width 552 height 136
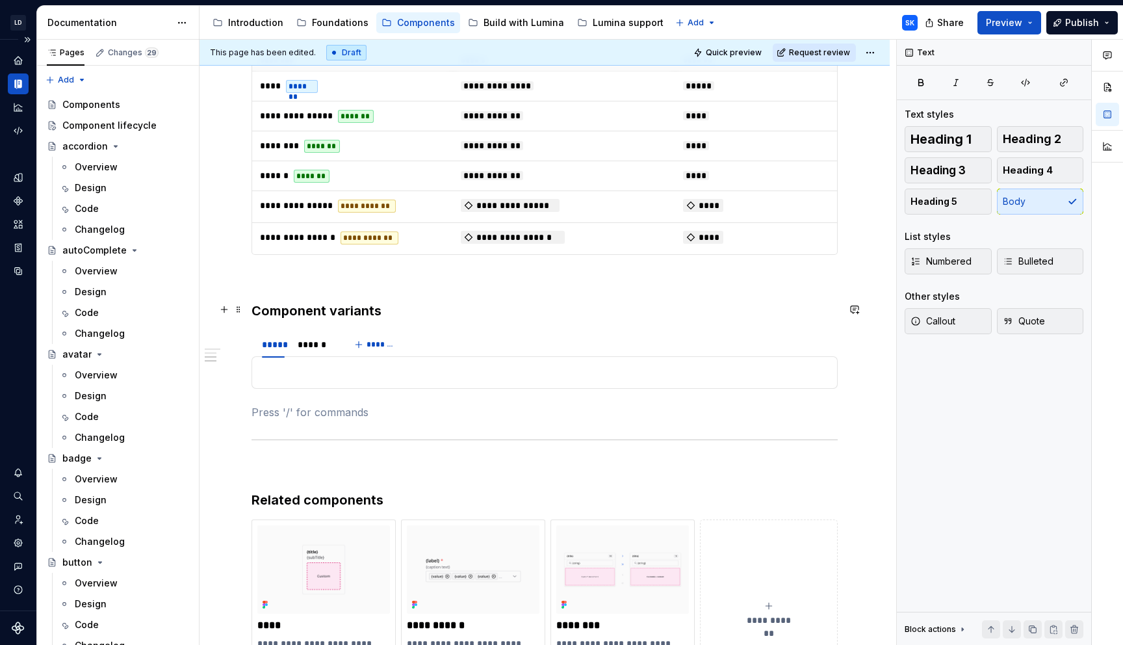
click at [382, 309] on h3 "Component variants" at bounding box center [544, 310] width 586 height 18
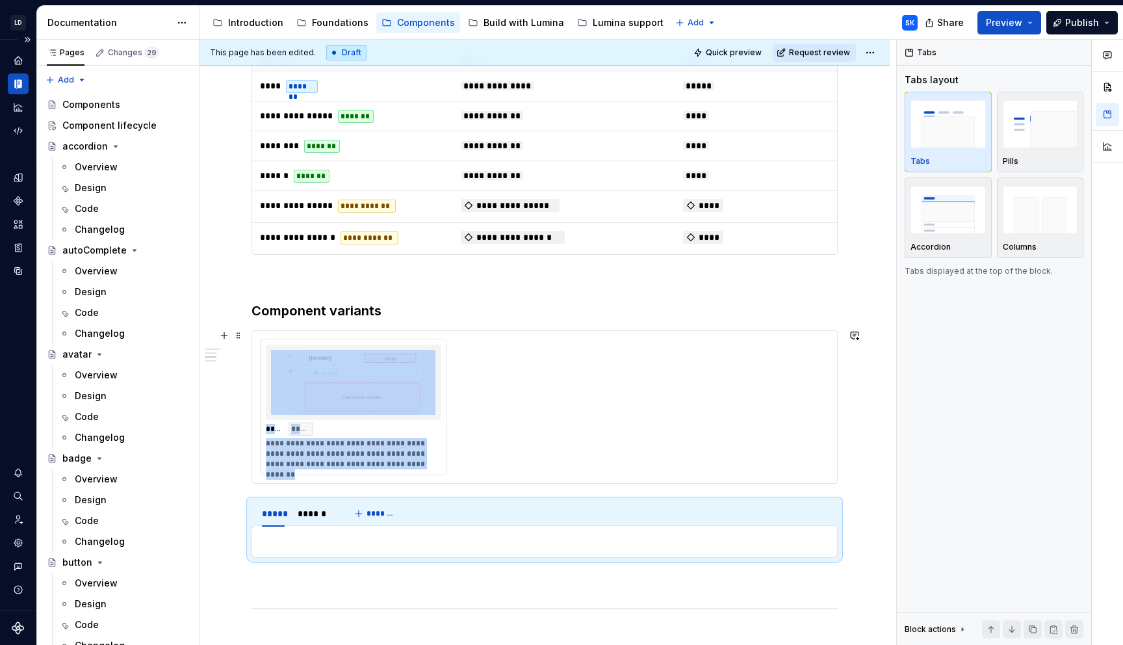
click at [439, 363] on div at bounding box center [353, 381] width 175 height 75
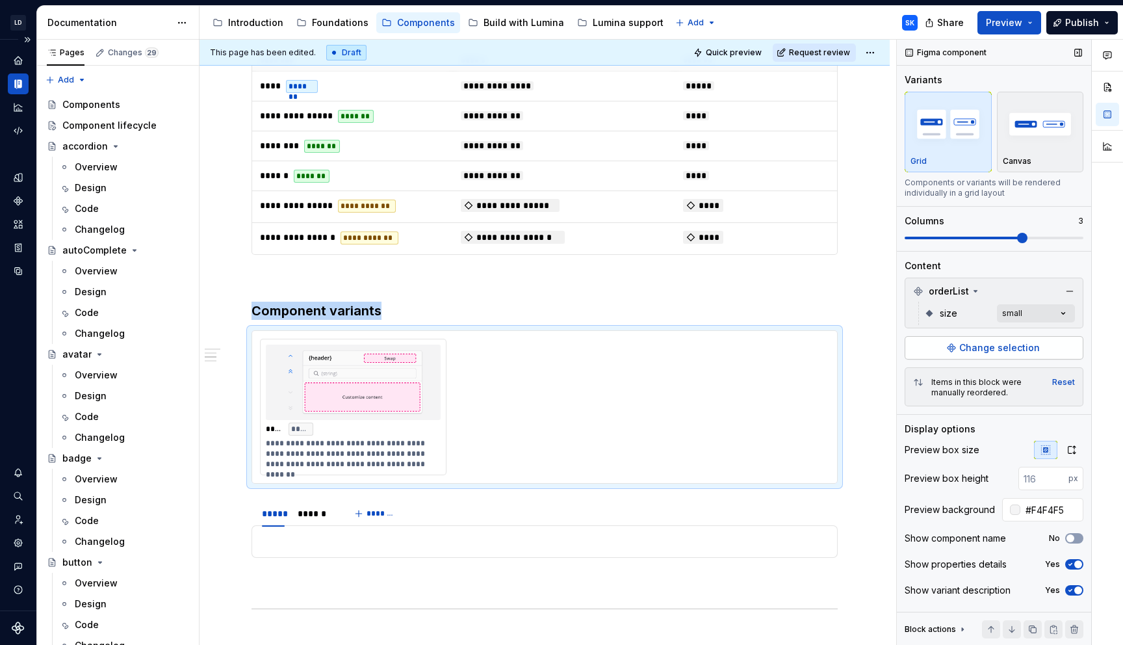
click at [1054, 345] on button "Change selection" at bounding box center [993, 347] width 179 height 23
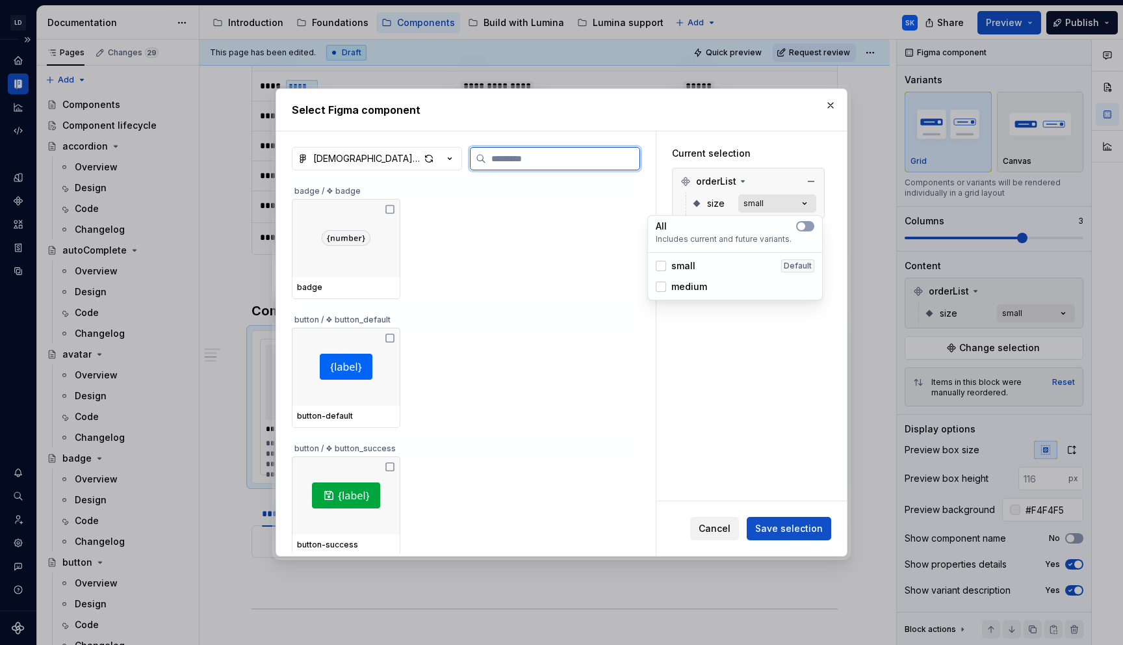
click at [787, 206] on button "small" at bounding box center [777, 203] width 78 height 18
click at [806, 223] on icon "button" at bounding box center [801, 226] width 10 height 8
click at [802, 533] on span "Save selection" at bounding box center [789, 528] width 68 height 13
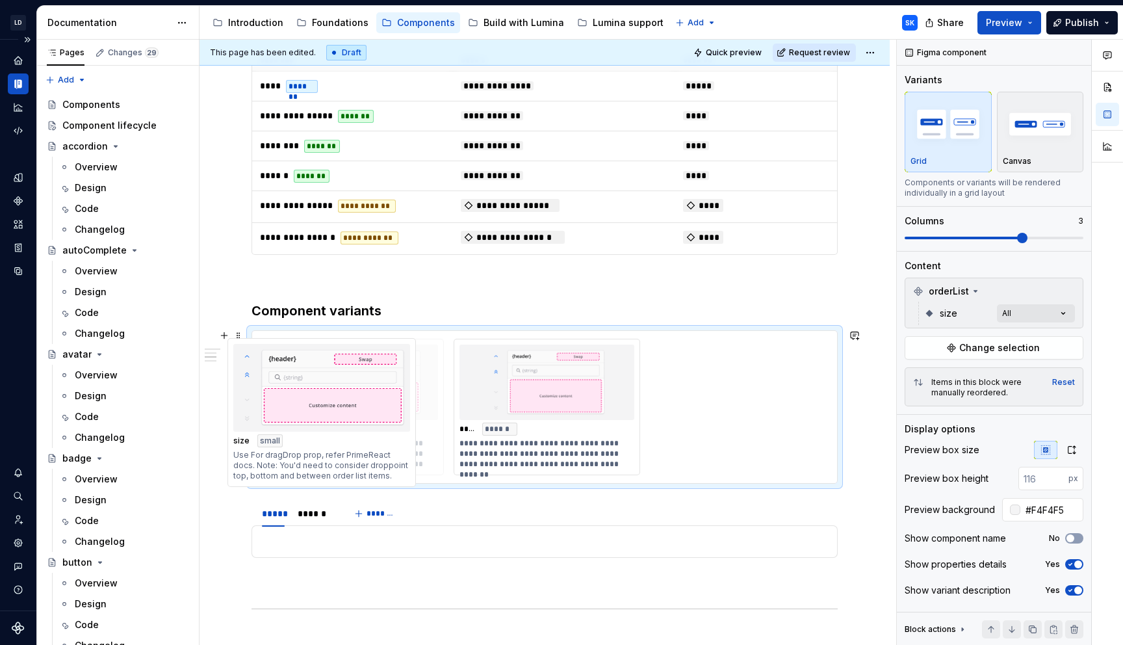
drag, startPoint x: 624, startPoint y: 359, endPoint x: 398, endPoint y: 359, distance: 226.1
click at [398, 359] on body "LD Lumina Web SK Dataset MxC-Fac Documentation Accessibility guide for tree Pag…" at bounding box center [561, 322] width 1123 height 645
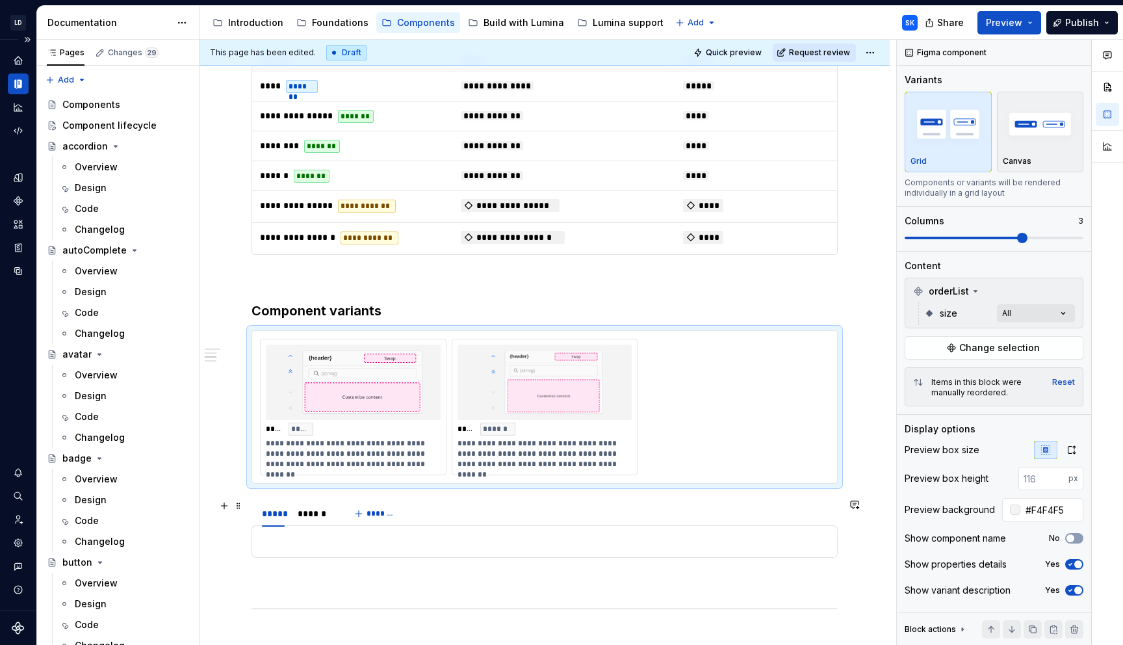
click at [448, 511] on div "***** ****** *******" at bounding box center [544, 513] width 586 height 26
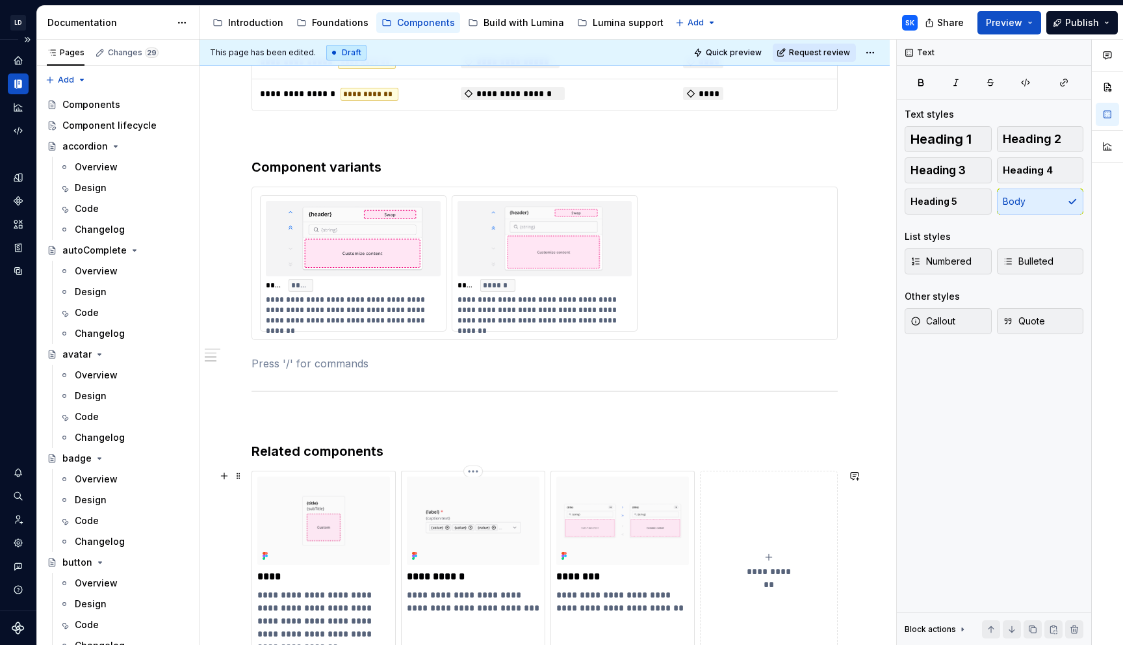
scroll to position [810, 0]
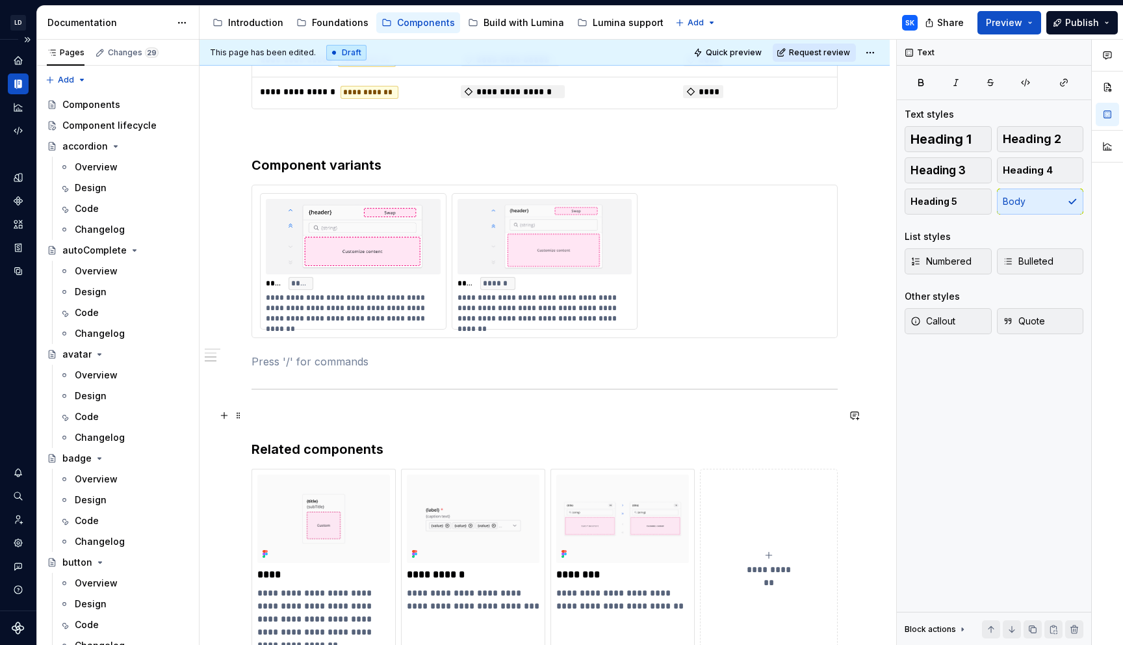
click at [331, 409] on p at bounding box center [544, 417] width 586 height 16
click at [392, 446] on h3 "Related components" at bounding box center [544, 449] width 586 height 18
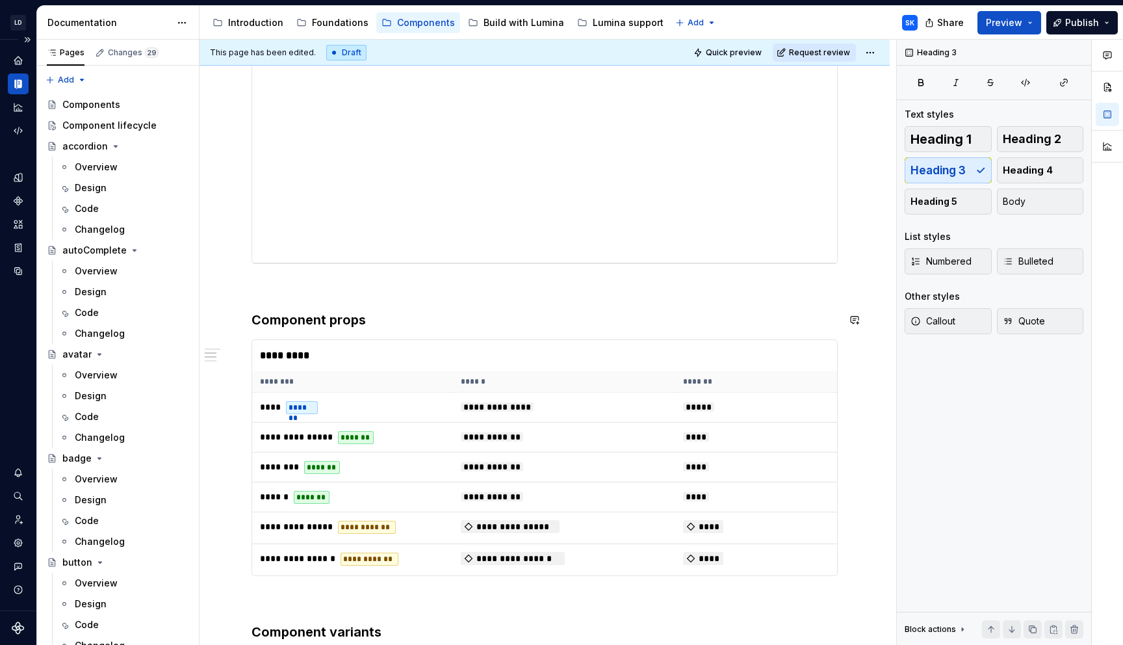
scroll to position [289, 0]
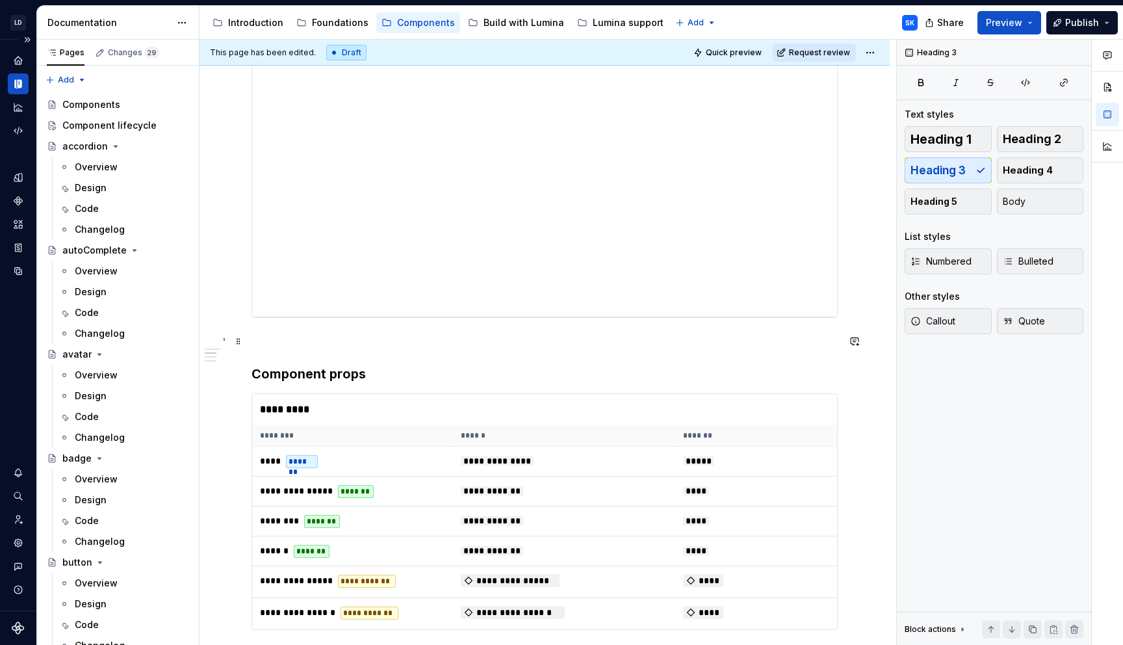
click at [322, 336] on p at bounding box center [544, 341] width 586 height 16
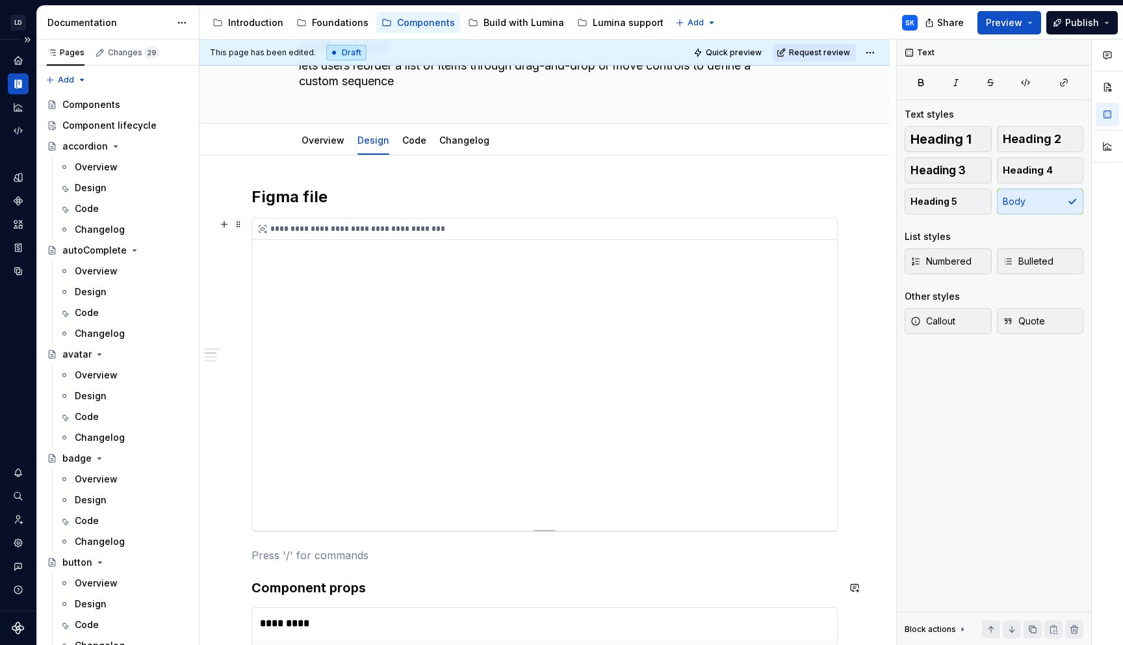
scroll to position [48, 0]
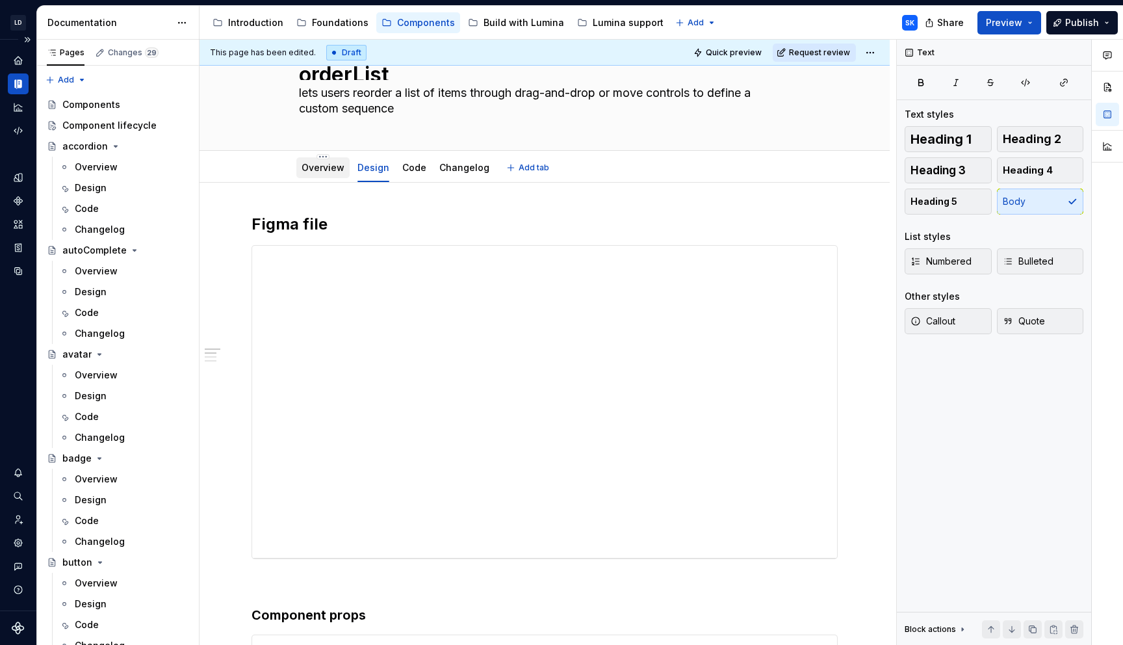
click at [329, 169] on link "Overview" at bounding box center [322, 167] width 43 height 11
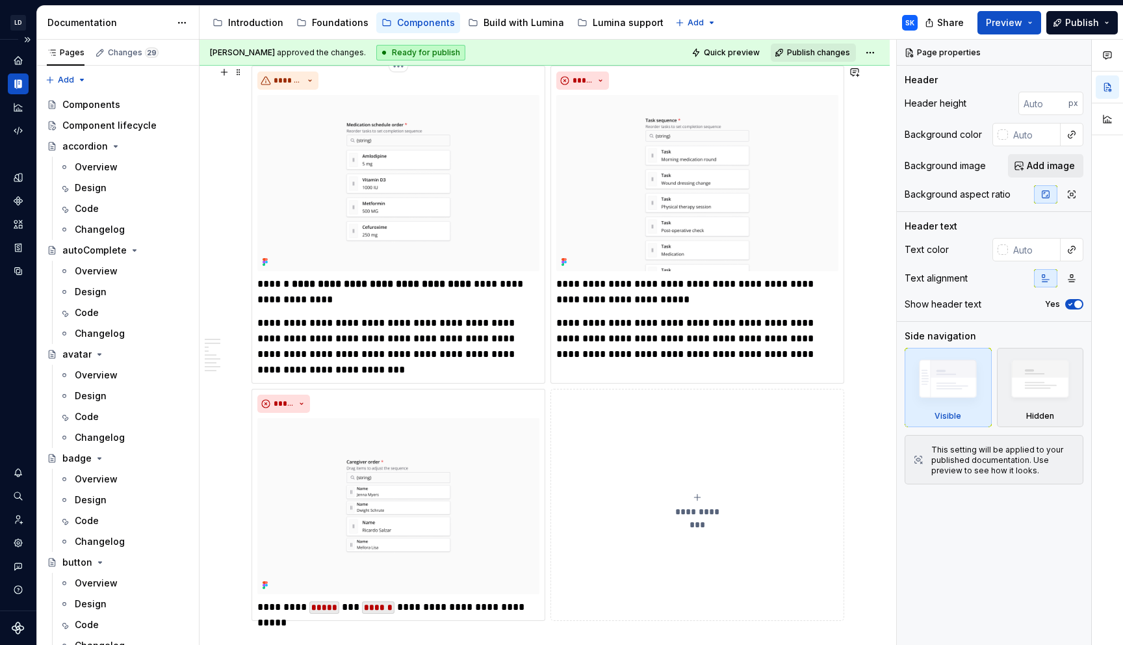
scroll to position [2228, 0]
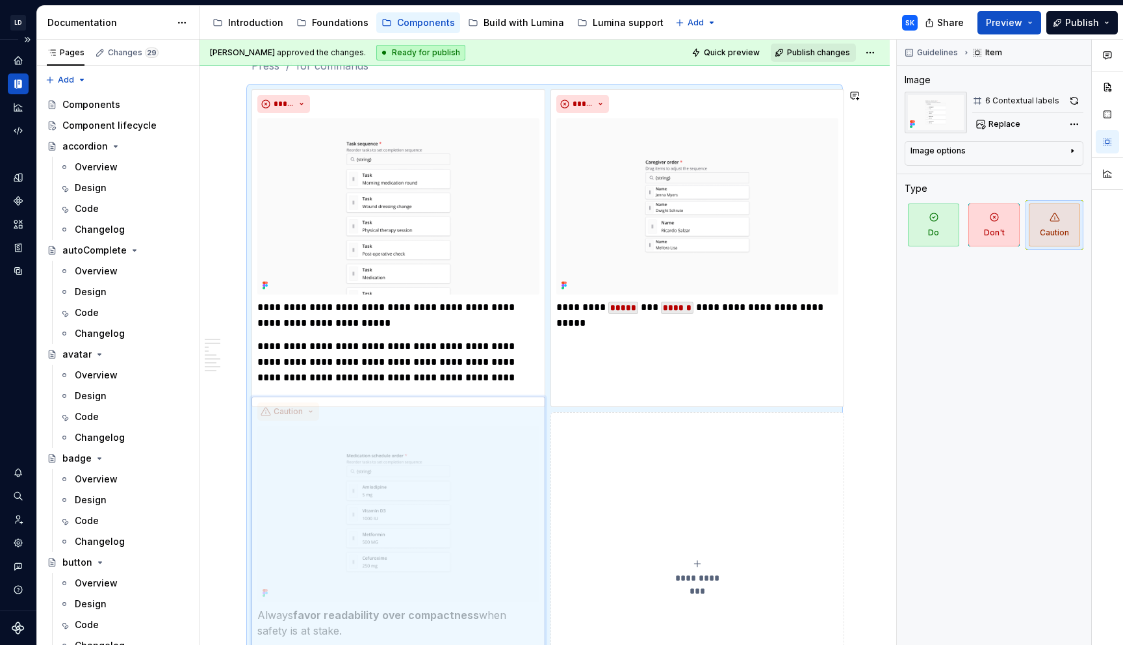
drag, startPoint x: 352, startPoint y: 104, endPoint x: 365, endPoint y: 439, distance: 335.5
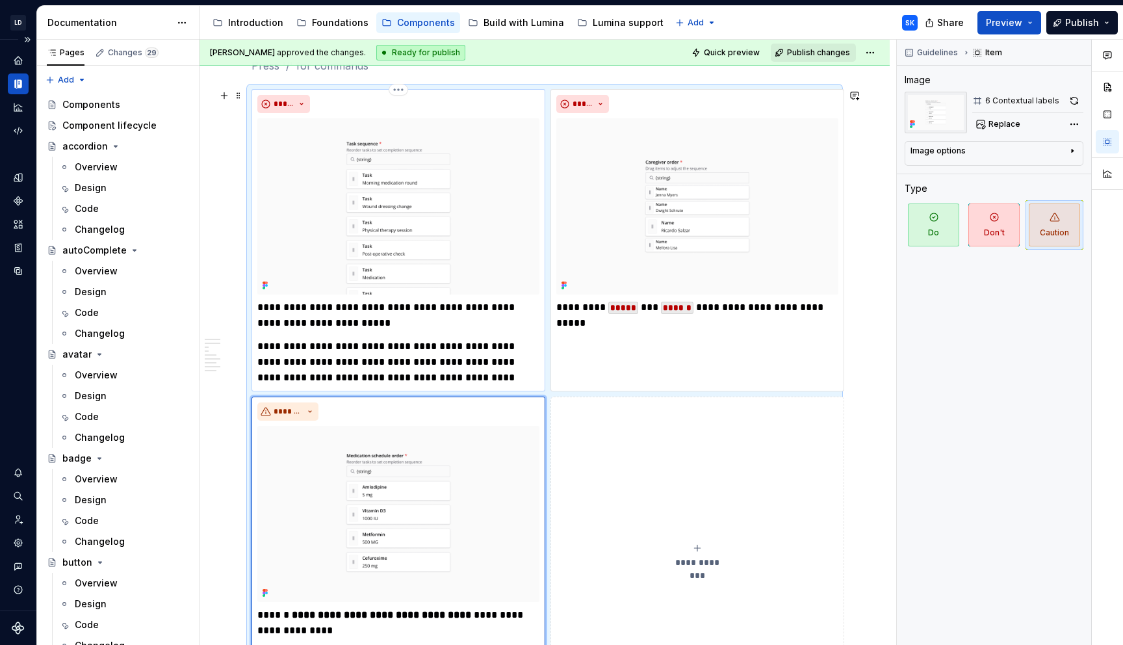
click at [398, 325] on p "**********" at bounding box center [398, 315] width 282 height 31
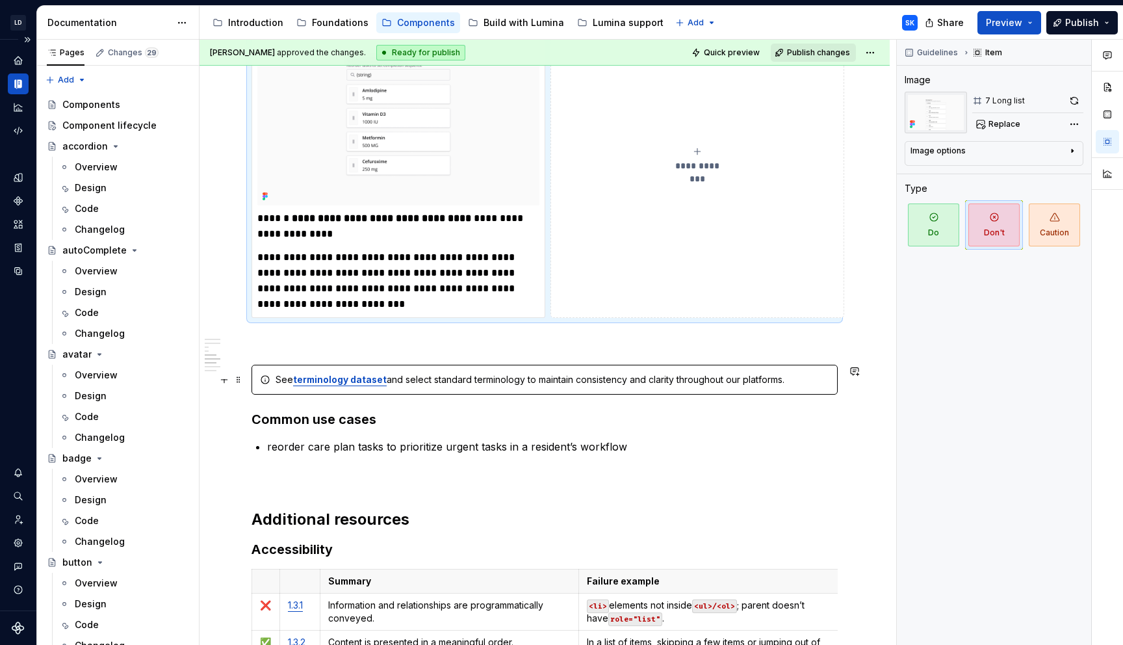
scroll to position [2688, 0]
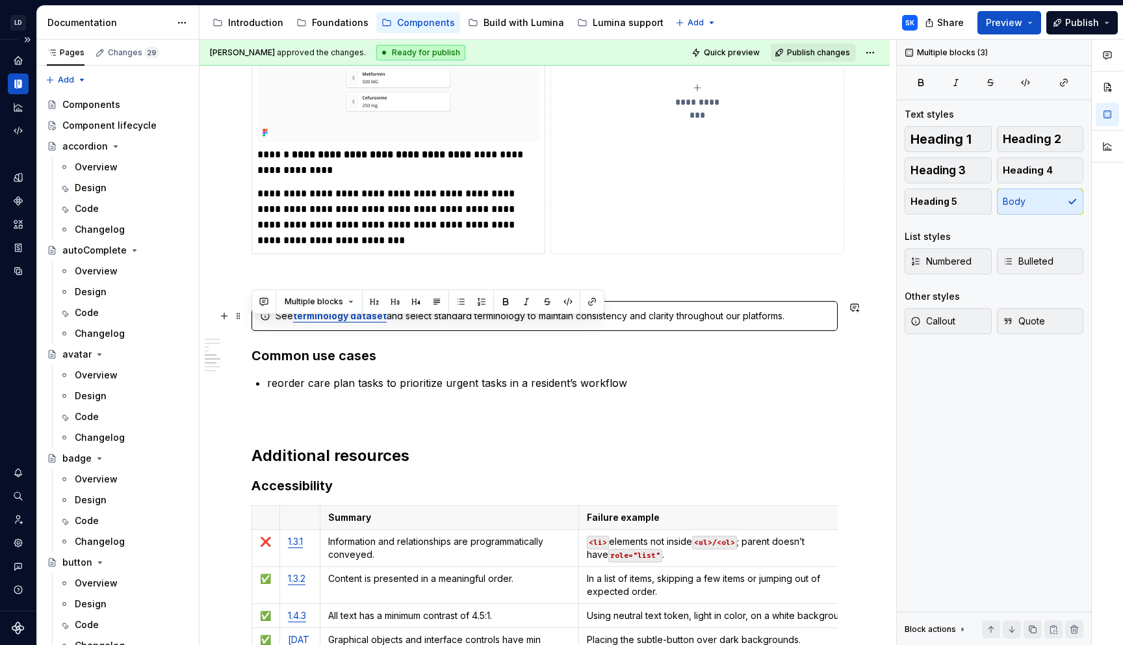
click at [451, 324] on div "See terminology dataset and select standard terminology to maintain consistency…" at bounding box center [544, 316] width 586 height 30
click at [396, 348] on h3 "Common use cases" at bounding box center [544, 355] width 586 height 18
click at [613, 323] on div "See terminology dataset and select standard terminology to maintain consistency…" at bounding box center [544, 316] width 586 height 30
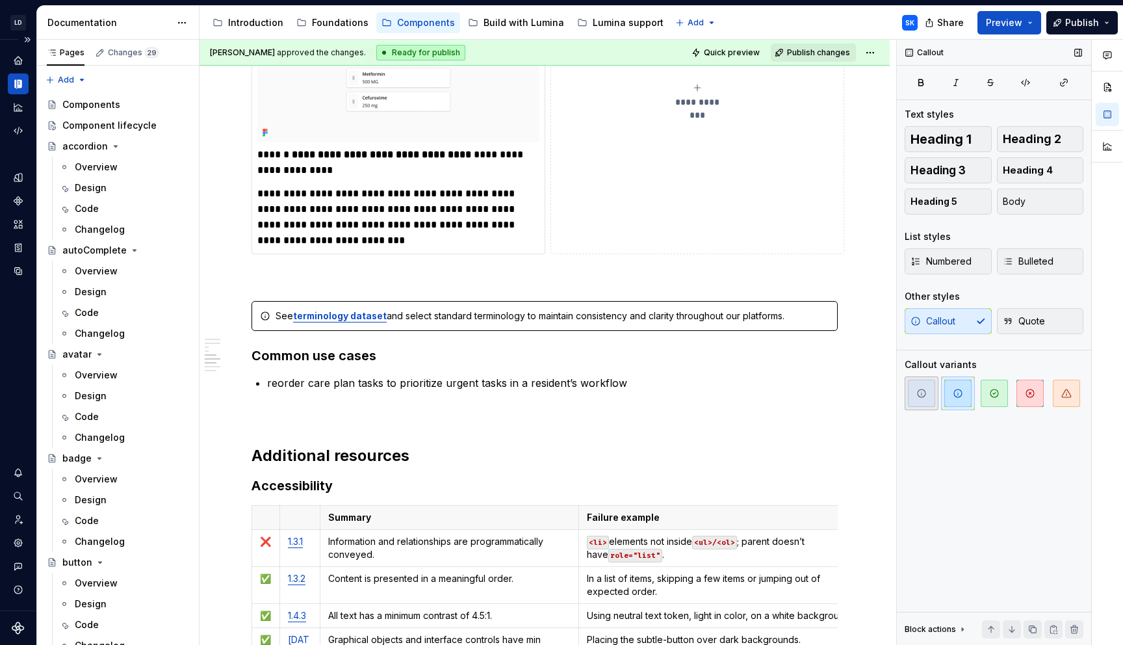
click at [930, 396] on span "button" at bounding box center [921, 392] width 27 height 27
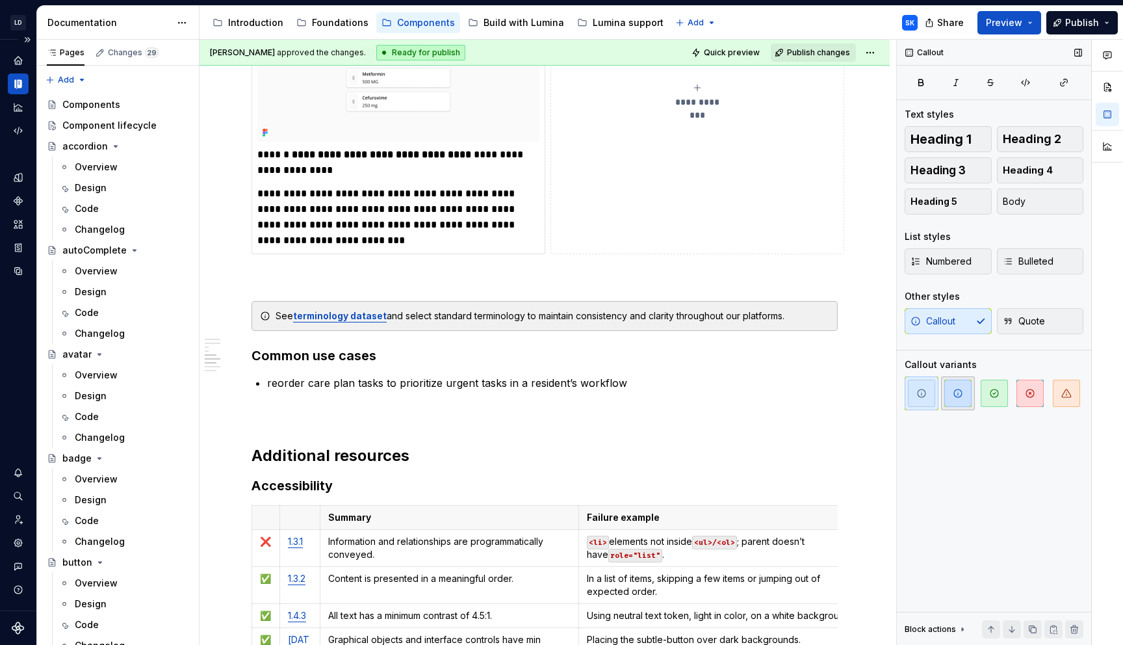
click at [958, 396] on icon "button" at bounding box center [957, 393] width 10 height 10
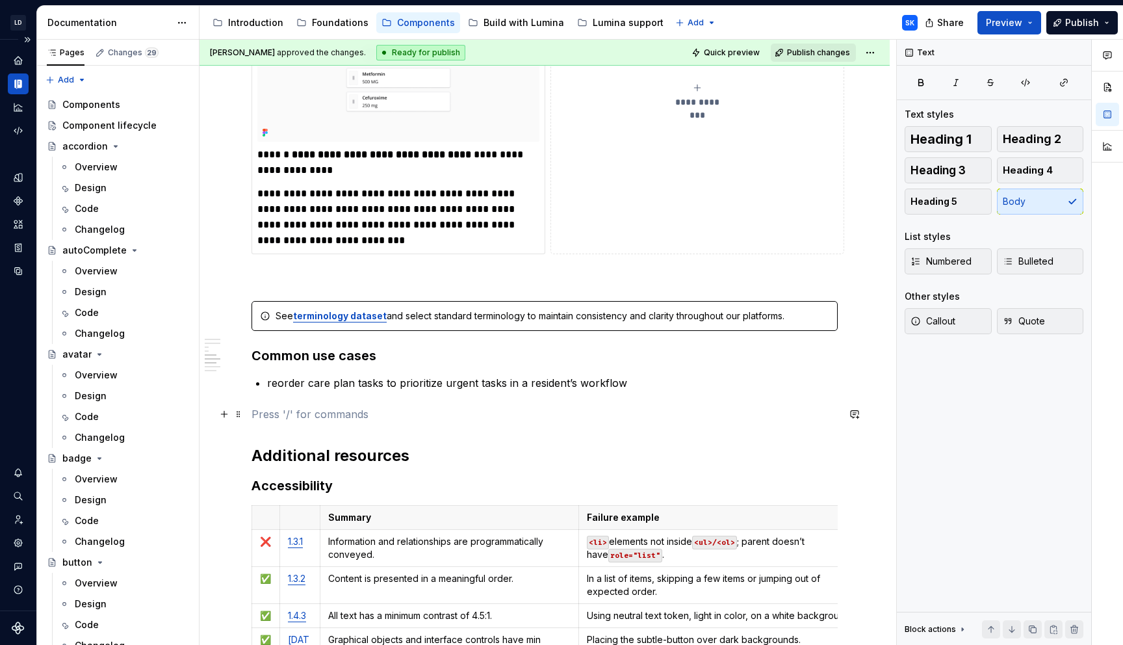
click at [343, 413] on p at bounding box center [544, 414] width 586 height 16
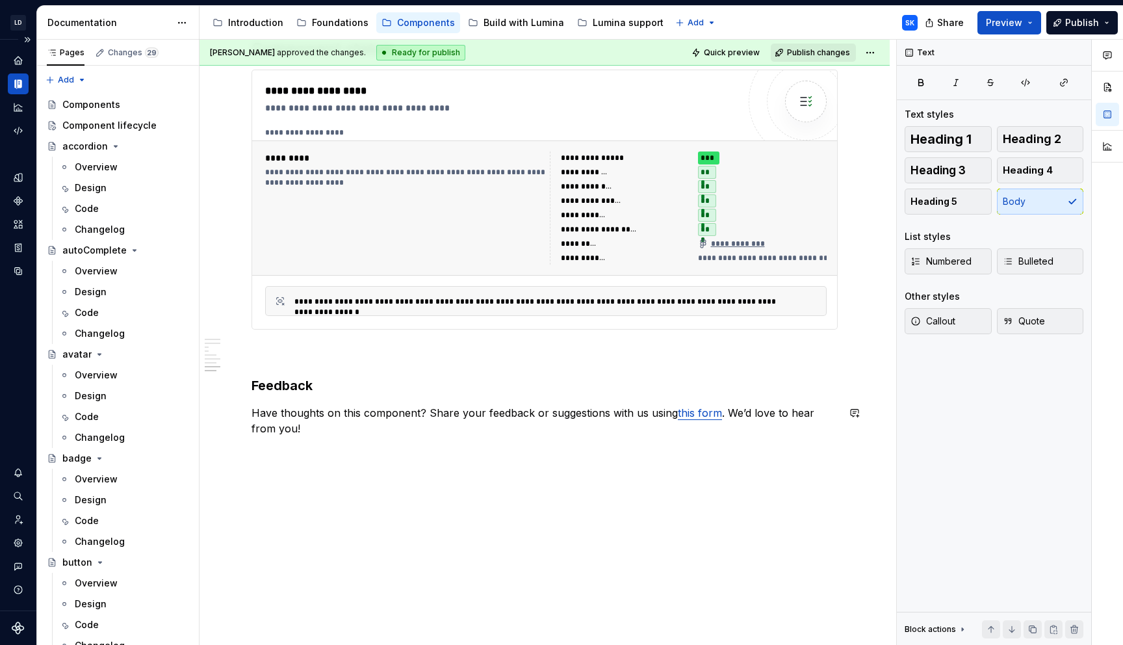
scroll to position [3485, 0]
click at [311, 420] on p "Have thoughts on this component? Share your feedback or suggestions with us usi…" at bounding box center [544, 420] width 586 height 31
click at [313, 429] on p "Have thoughts on this component? Share your feedback or suggestions with us usi…" at bounding box center [544, 420] width 586 height 31
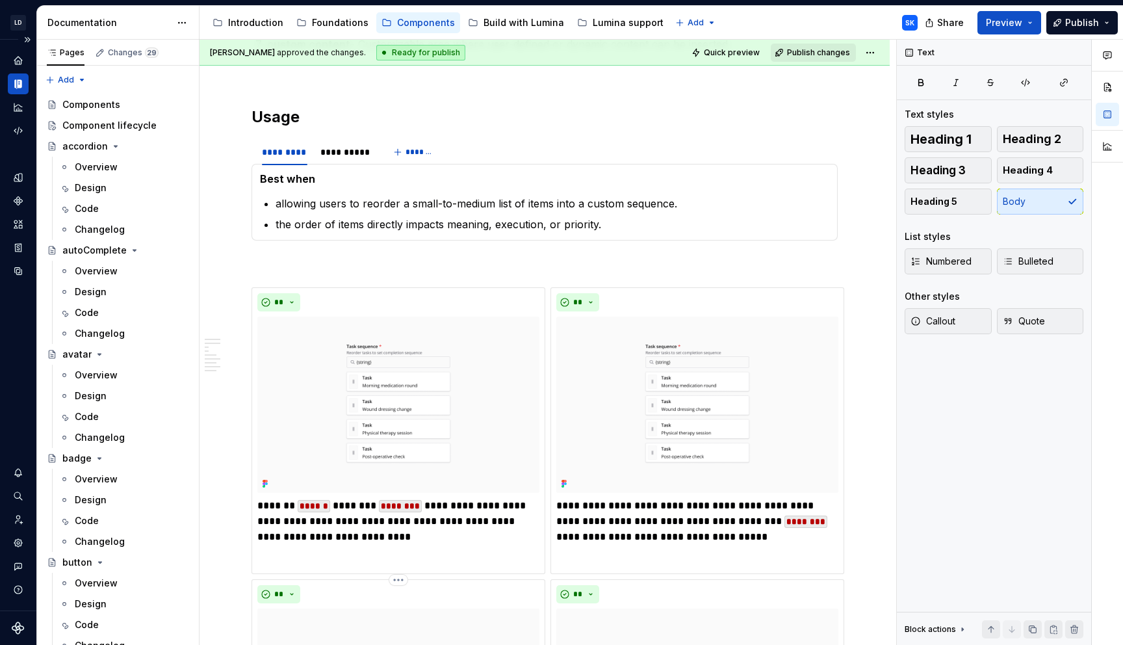
scroll to position [769, 0]
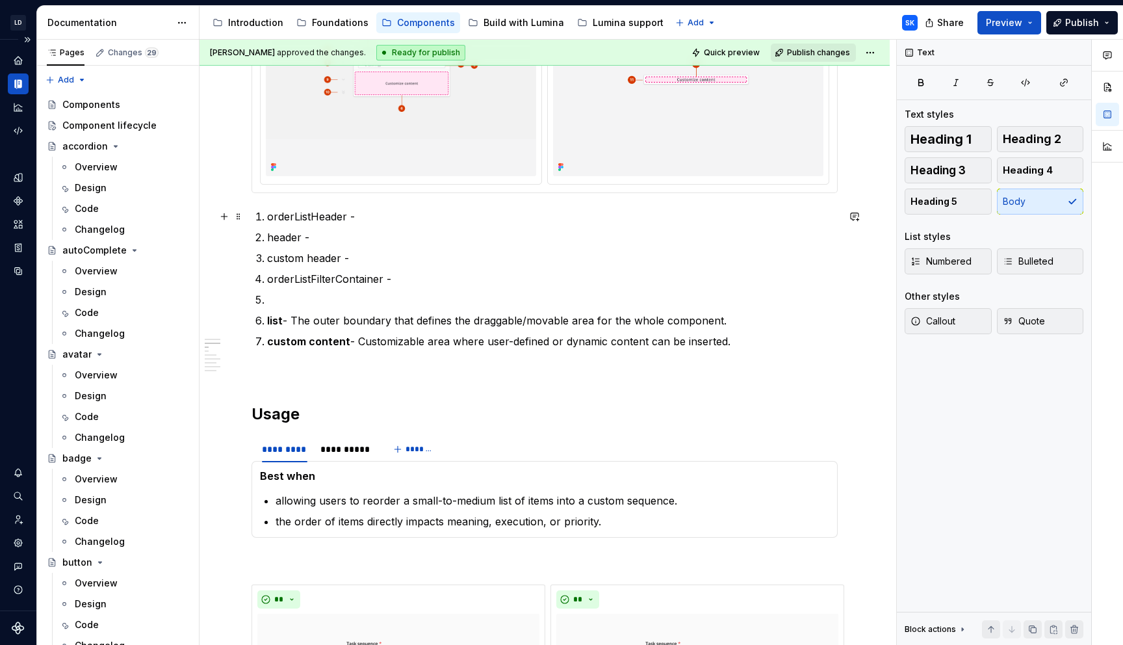
type textarea "*"
click at [342, 318] on p "list - The outer boundary that defines the draggable/movable area for the whole…" at bounding box center [552, 321] width 570 height 16
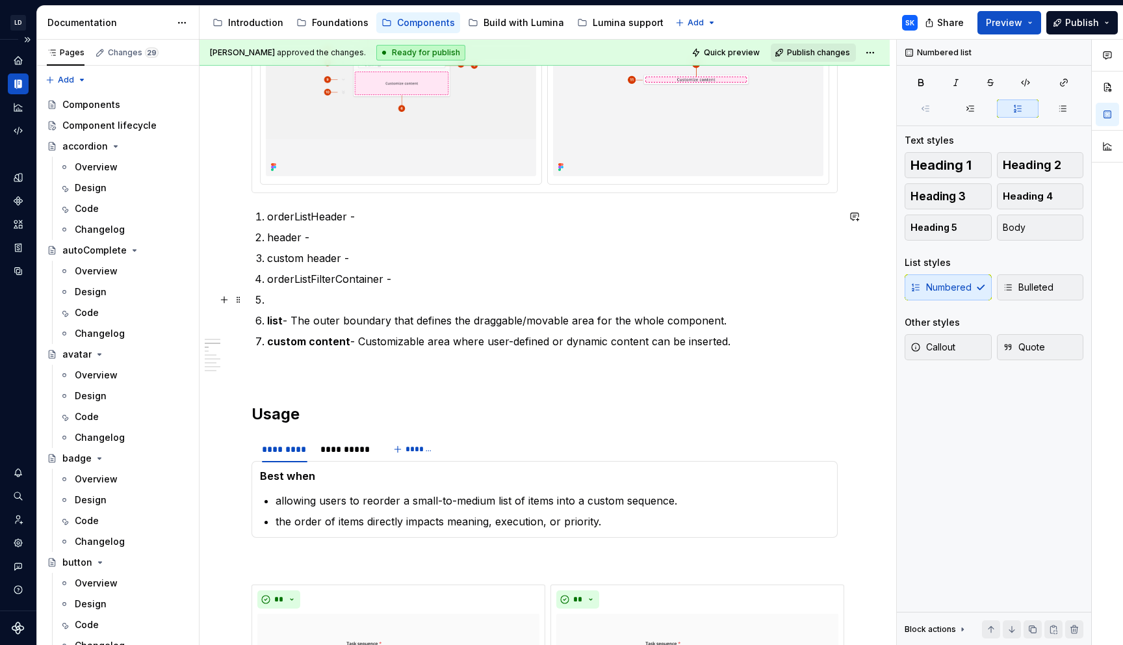
click at [370, 303] on p at bounding box center [552, 300] width 570 height 16
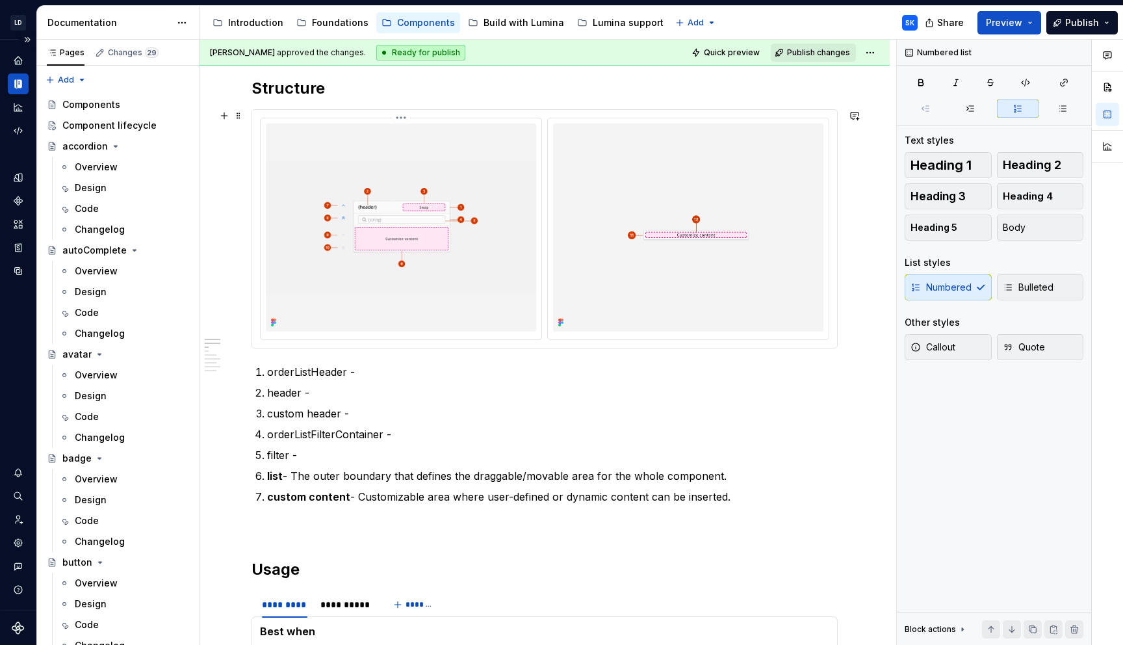
scroll to position [606, 0]
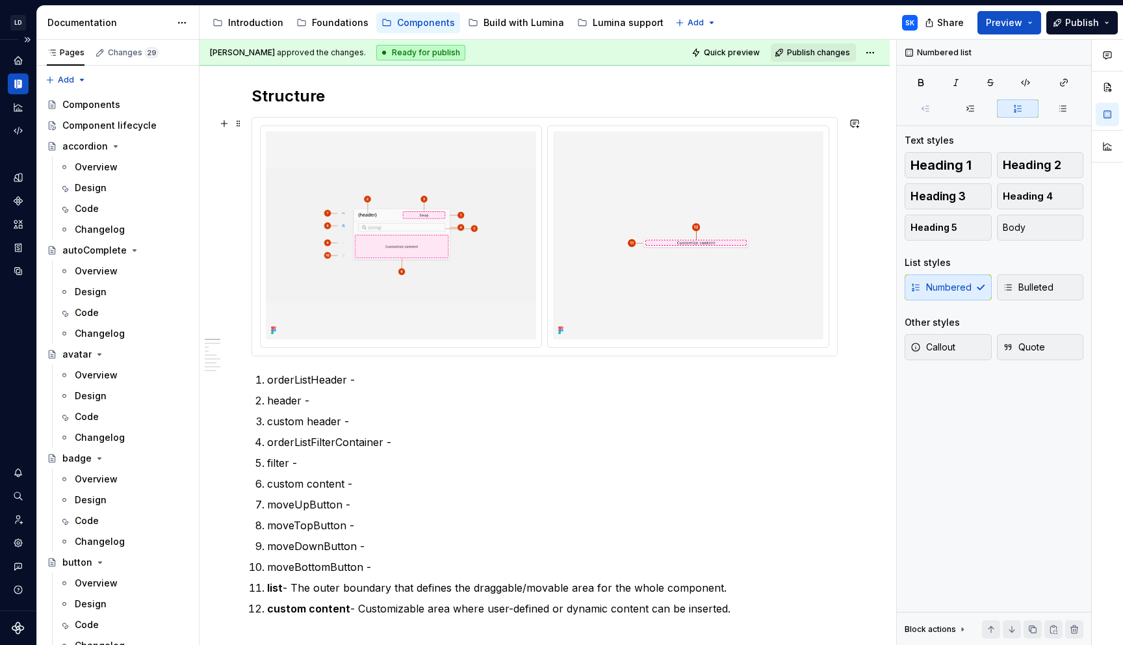
click at [396, 372] on p "orderListHeader -" at bounding box center [552, 380] width 570 height 16
click at [335, 379] on p "orderListHeader -" at bounding box center [552, 380] width 570 height 16
click at [288, 394] on p "header -" at bounding box center [552, 400] width 570 height 16
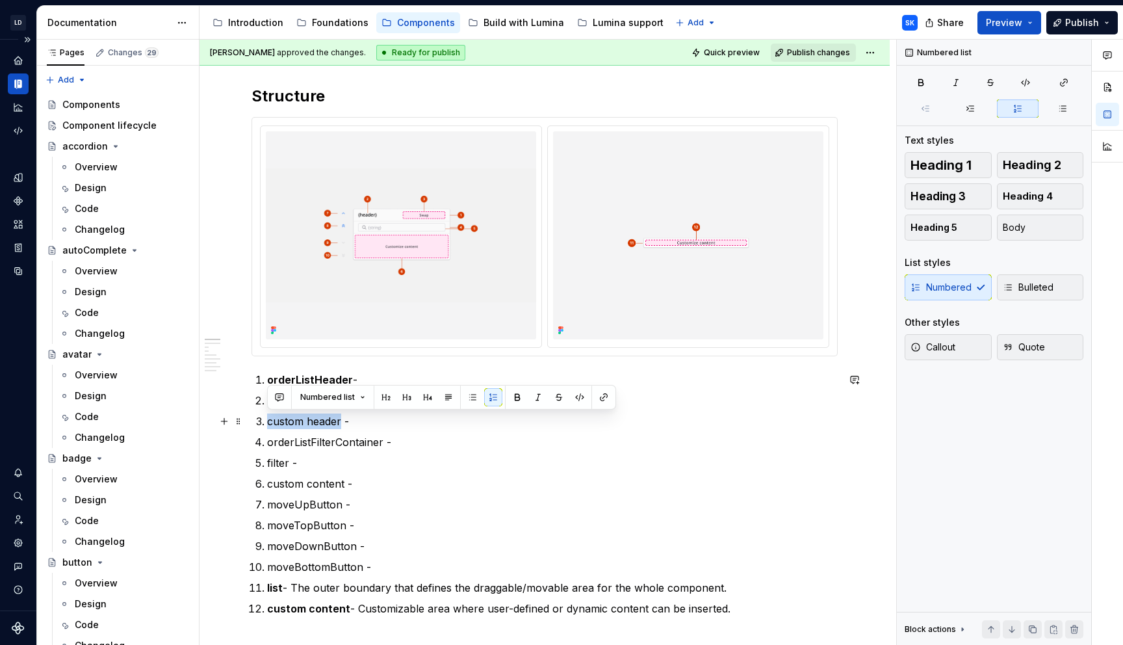
drag, startPoint x: 340, startPoint y: 422, endPoint x: 268, endPoint y: 423, distance: 72.1
click at [268, 423] on p "custom header -" at bounding box center [552, 421] width 570 height 16
click at [374, 444] on p "orderListFilterContainer -" at bounding box center [552, 442] width 570 height 16
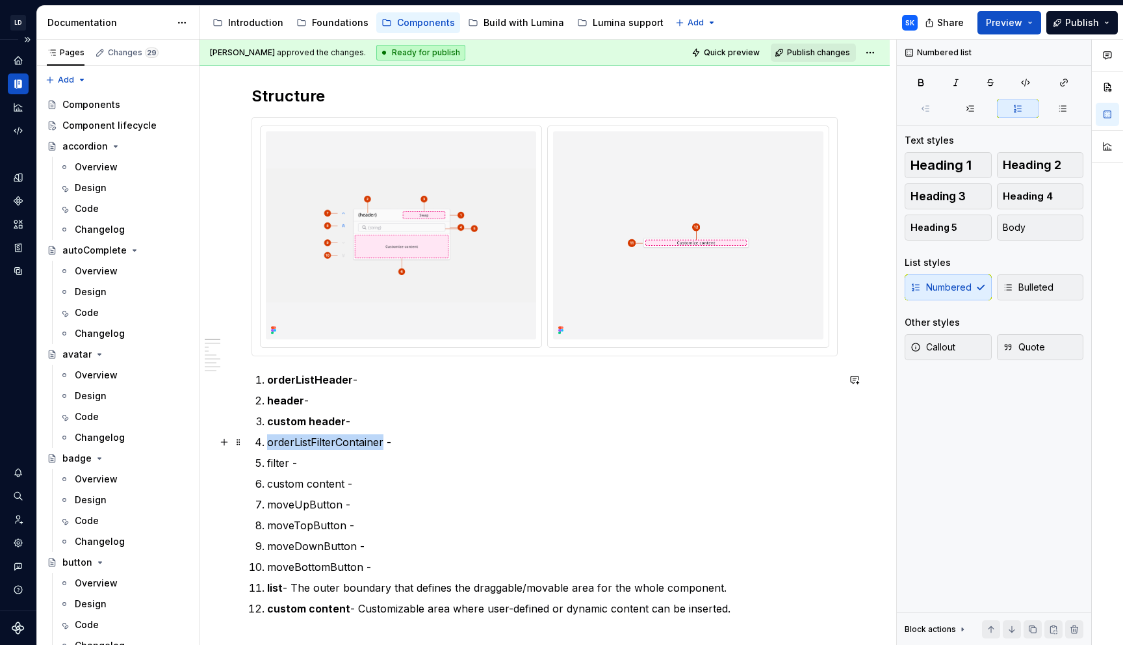
click at [374, 444] on p "orderListFilterContainer -" at bounding box center [552, 442] width 570 height 16
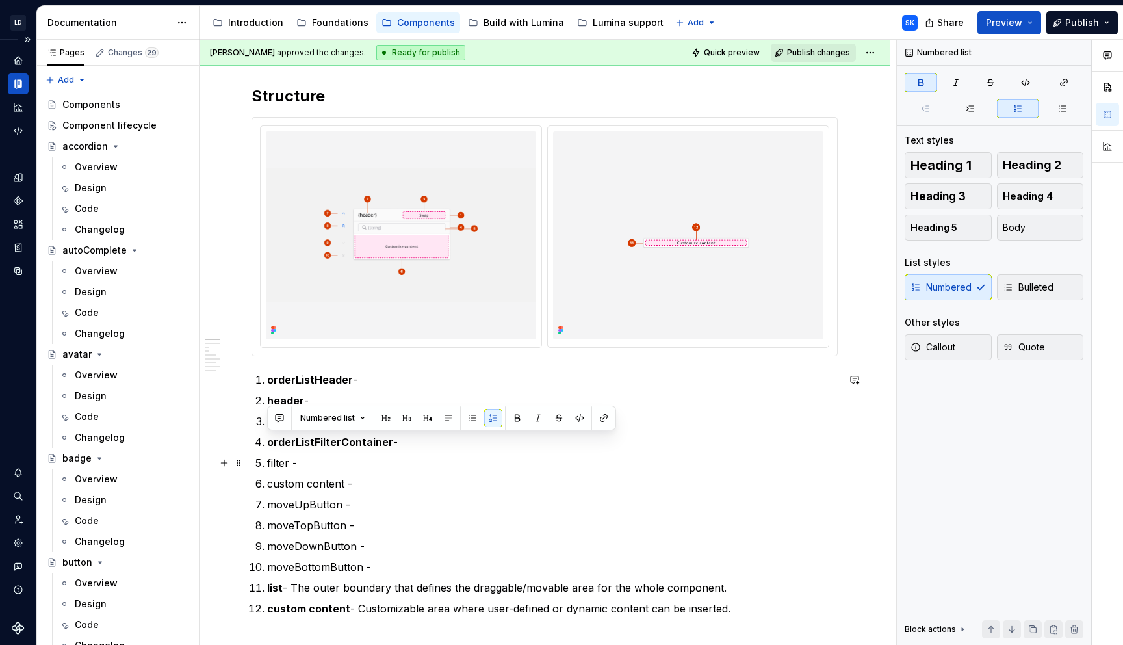
click at [272, 459] on p "filter -" at bounding box center [552, 463] width 570 height 16
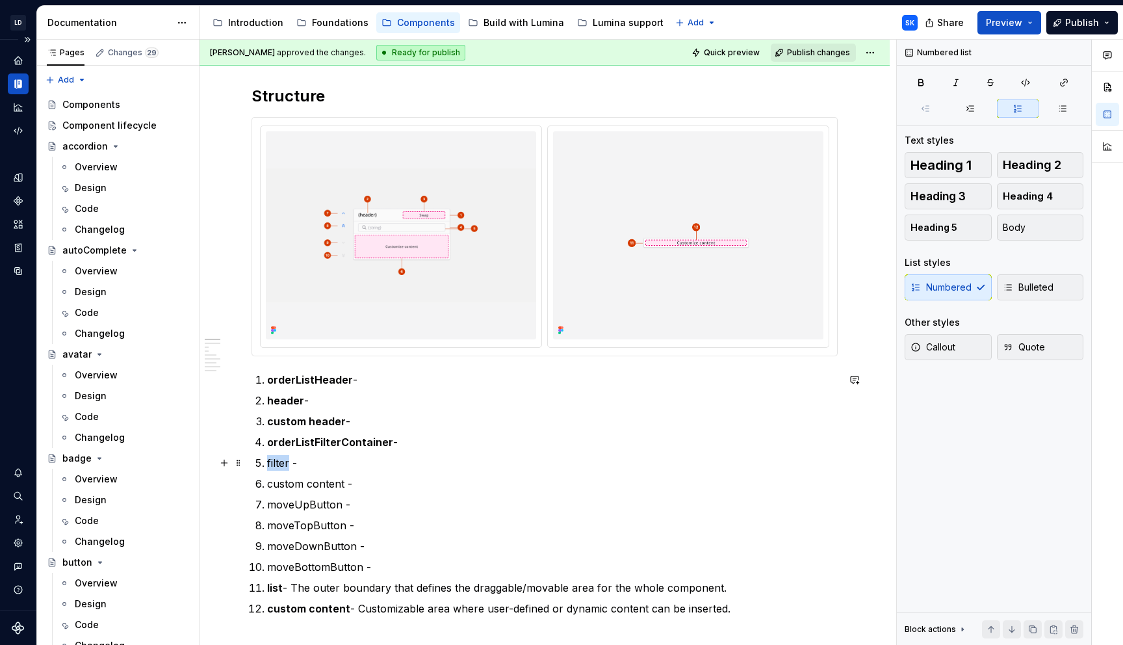
click at [272, 459] on p "filter -" at bounding box center [552, 463] width 570 height 16
drag, startPoint x: 343, startPoint y: 483, endPoint x: 266, endPoint y: 486, distance: 76.7
click at [267, 486] on li "custom content -" at bounding box center [552, 484] width 570 height 16
click at [324, 507] on p "moveUpButton -" at bounding box center [552, 504] width 570 height 16
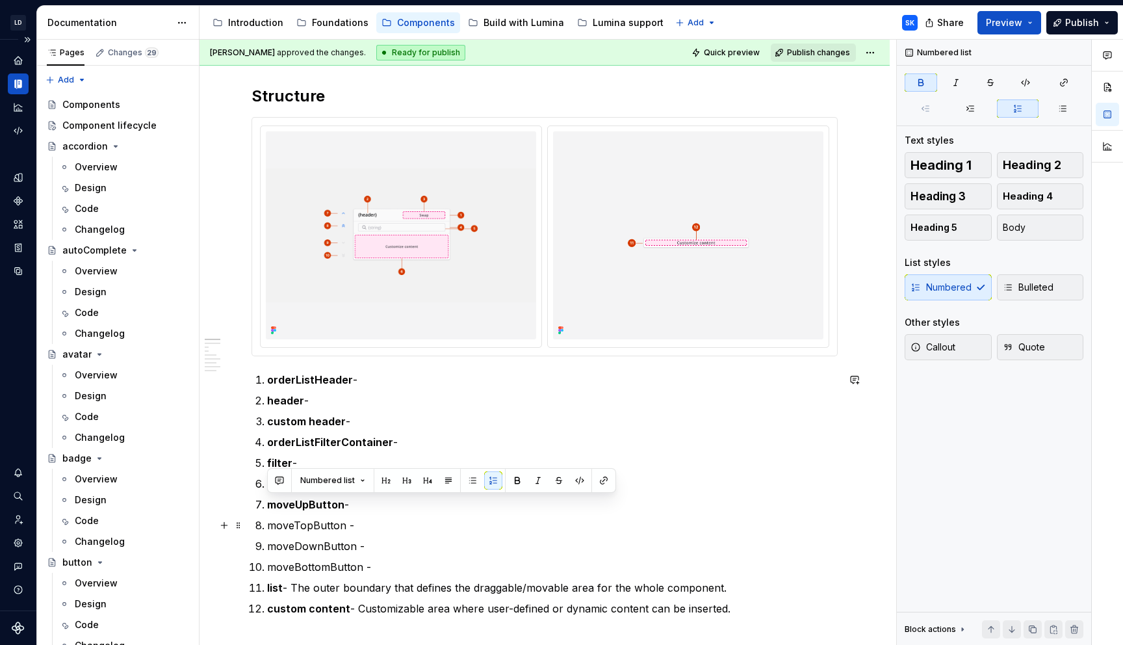
click at [327, 517] on p "moveTopButton -" at bounding box center [552, 525] width 570 height 16
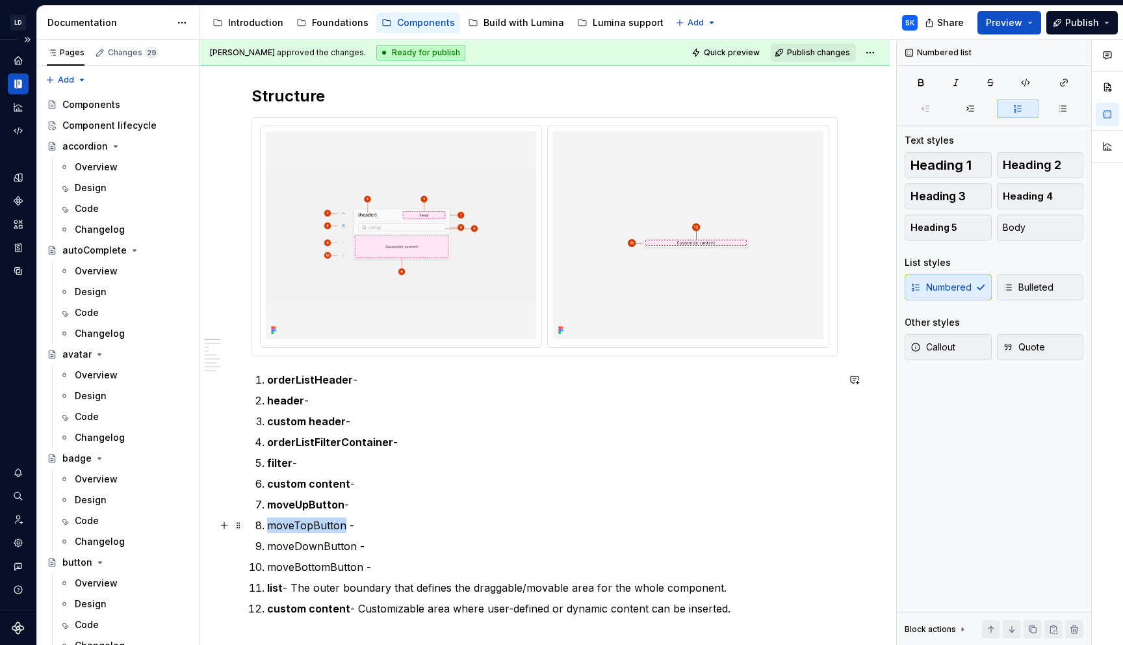
click at [327, 517] on p "moveTopButton -" at bounding box center [552, 525] width 570 height 16
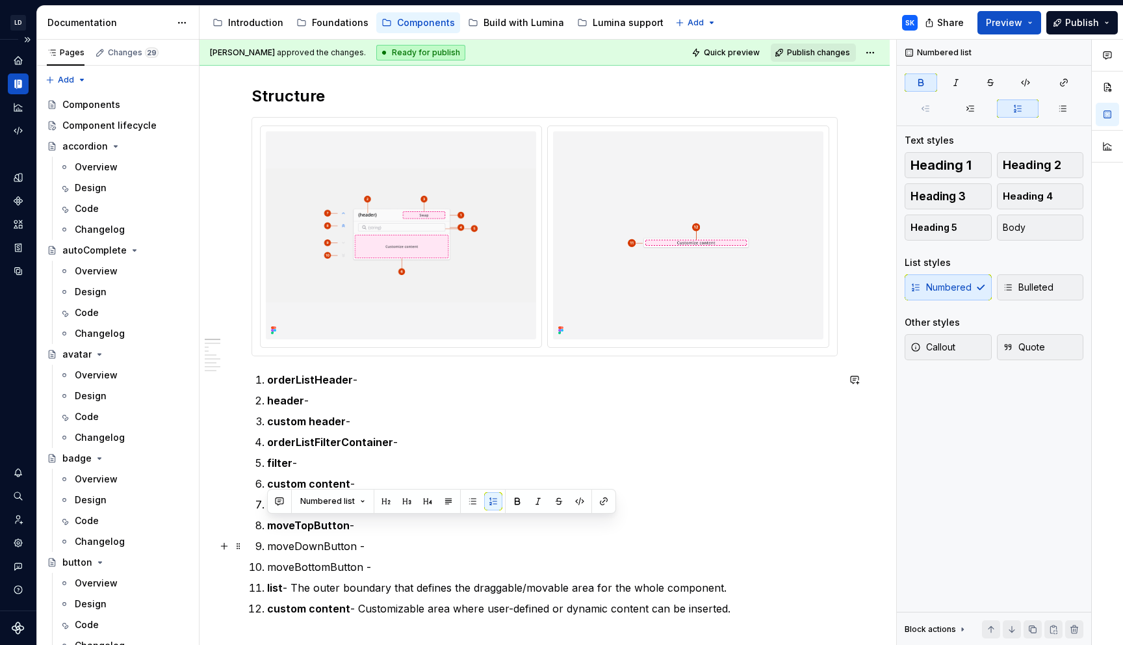
click at [327, 550] on p "moveDownButton -" at bounding box center [552, 546] width 570 height 16
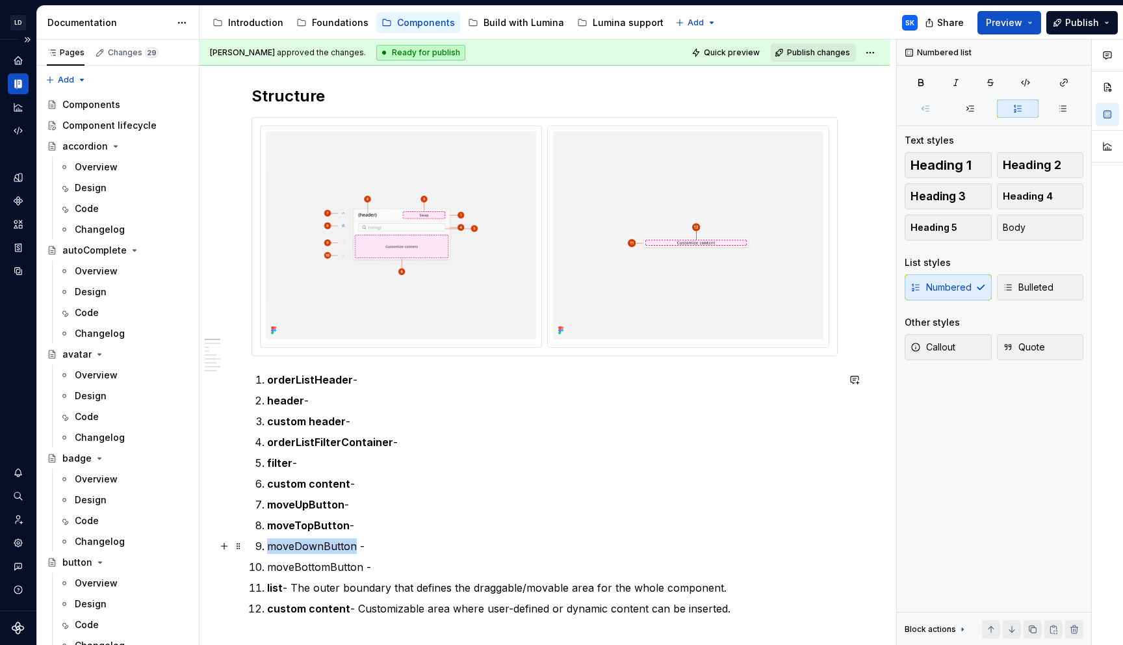
click at [327, 550] on p "moveDownButton -" at bounding box center [552, 546] width 570 height 16
click at [327, 576] on ol "orderListHeader - header - custom header - orderListFilterContainer - filter - …" at bounding box center [552, 494] width 570 height 244
click at [327, 575] on ol "orderListHeader - header - custom header - orderListFilterContainer - filter - …" at bounding box center [552, 494] width 570 height 244
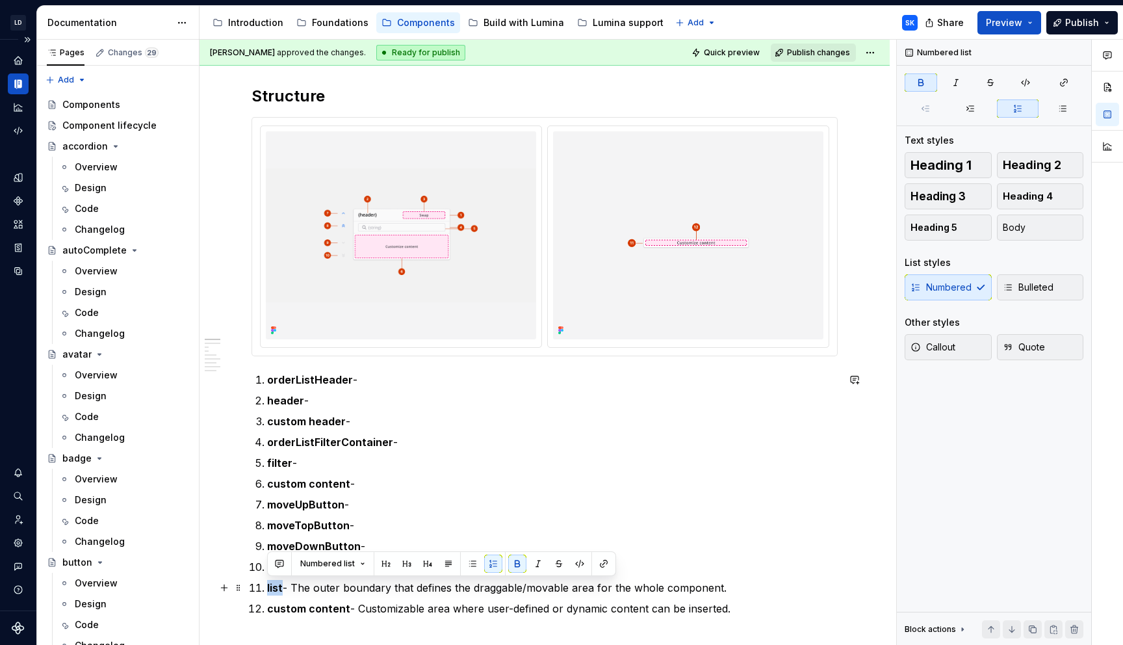
click at [314, 587] on p "list - The outer boundary that defines the draggable/movable area for the whole…" at bounding box center [552, 588] width 570 height 16
click at [331, 565] on p "moveBottomButton -" at bounding box center [552, 567] width 570 height 16
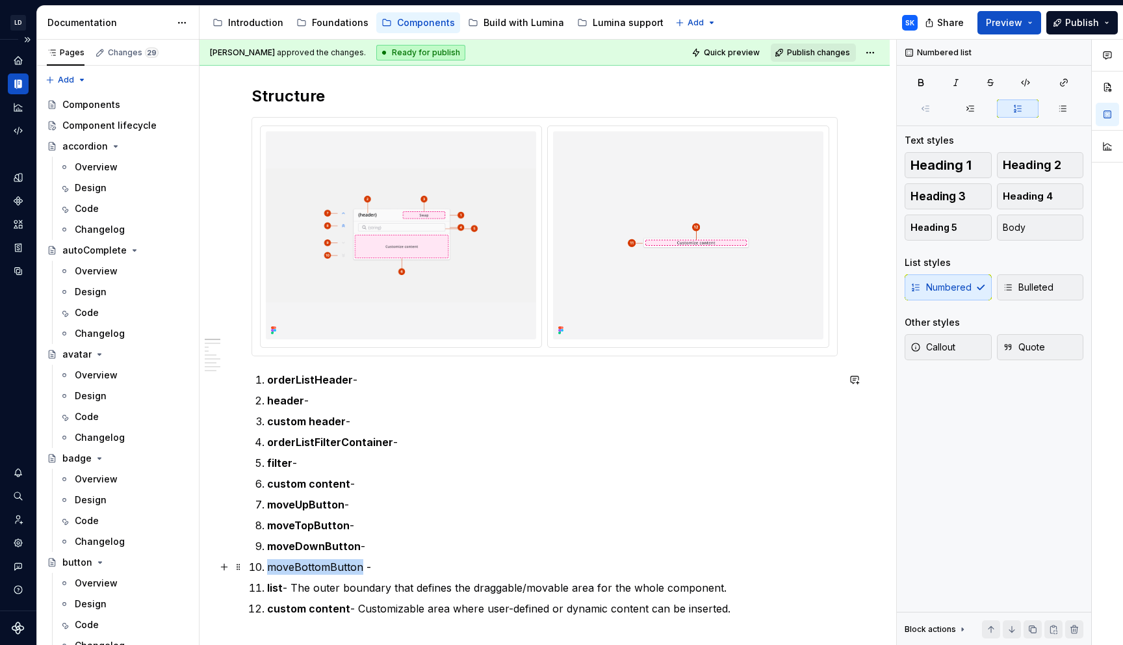
click at [331, 565] on p "moveBottomButton -" at bounding box center [552, 567] width 570 height 16
click at [389, 569] on p "moveBottomButton -" at bounding box center [552, 567] width 570 height 16
click at [415, 392] on ol "orderListHeader - header - custom header - orderListFilterContainer - filter - …" at bounding box center [552, 494] width 570 height 244
click at [419, 376] on p "orderListHeader -" at bounding box center [552, 380] width 570 height 16
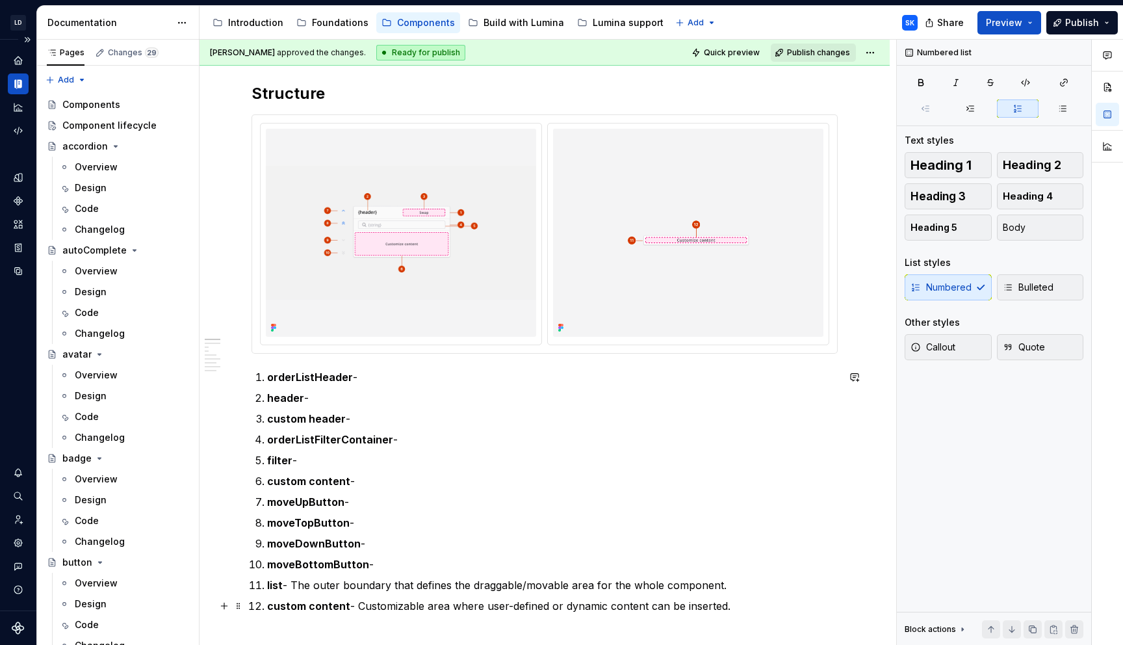
scroll to position [644, 0]
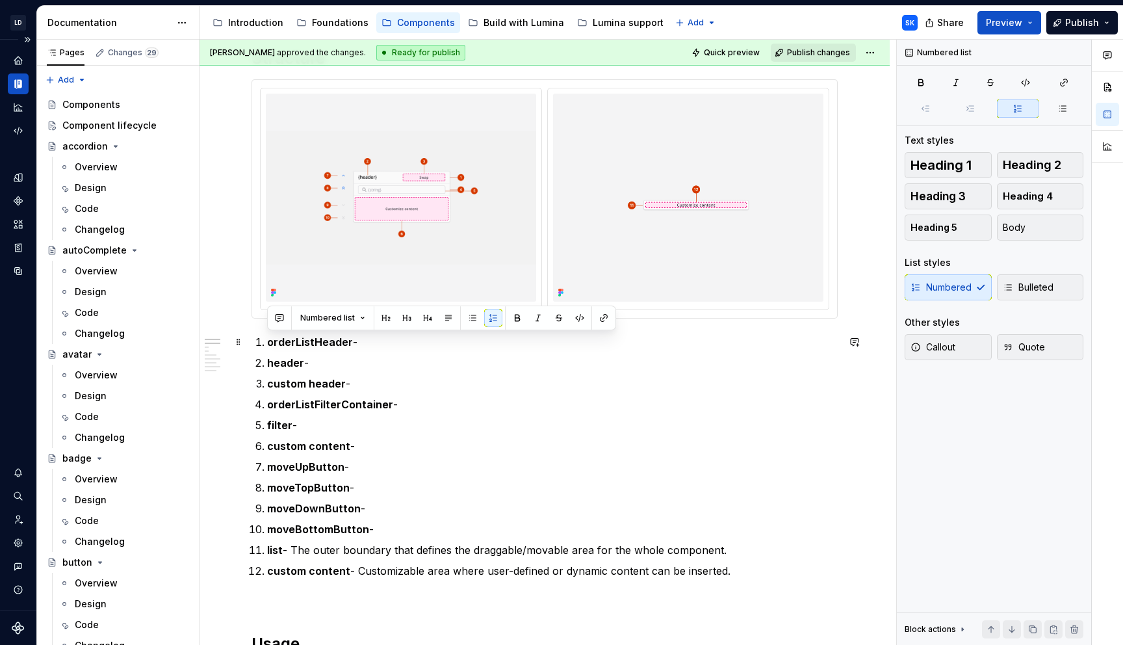
drag, startPoint x: 738, startPoint y: 607, endPoint x: 259, endPoint y: 341, distance: 547.6
click at [267, 341] on ol "orderListHeader - header - custom header - orderListFilterContainer - filter - …" at bounding box center [552, 456] width 570 height 244
copy ol "orderListHeader - header - custom header - orderListFilterContainer - filter - …"
click at [366, 536] on p "moveBottomButton -" at bounding box center [552, 529] width 570 height 16
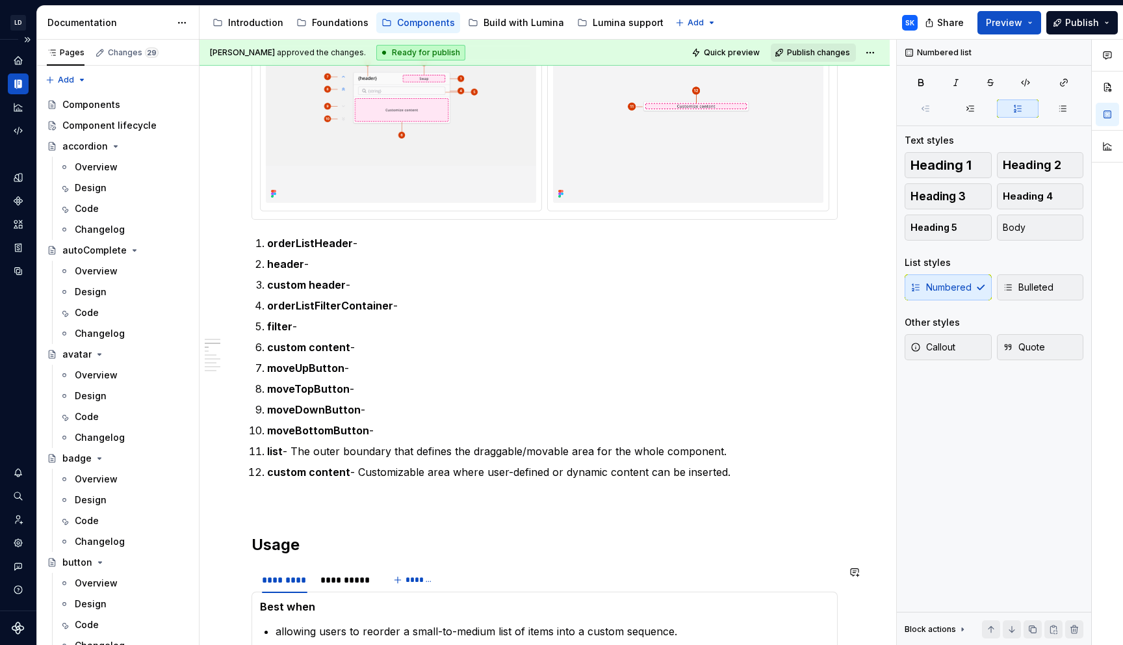
scroll to position [716, 0]
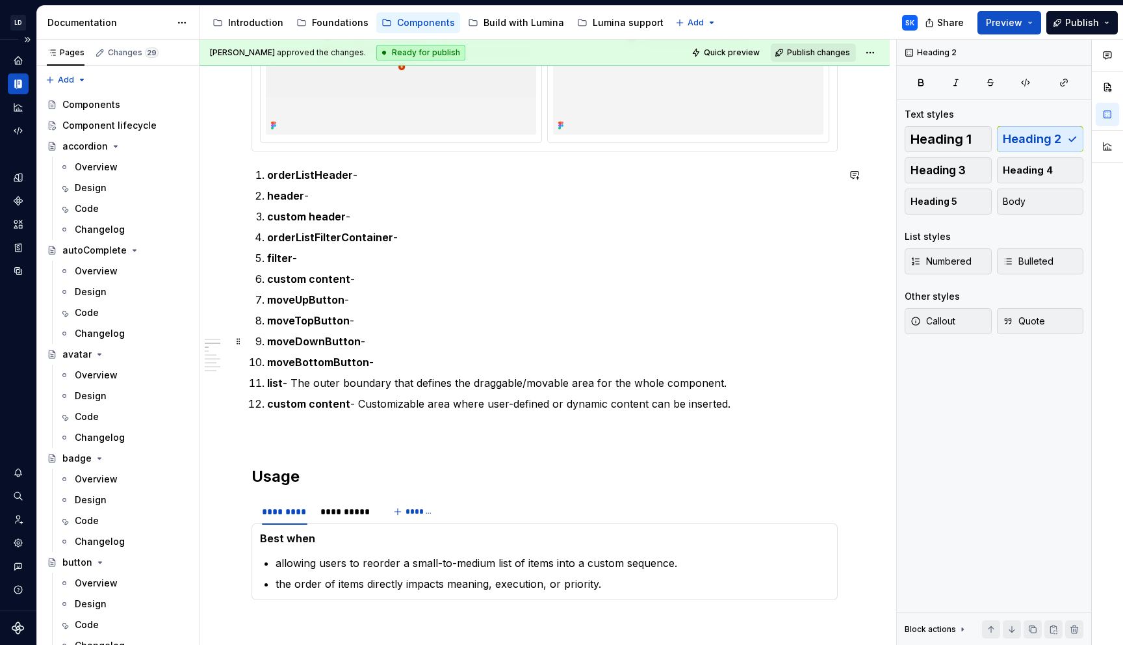
scroll to position [808, 0]
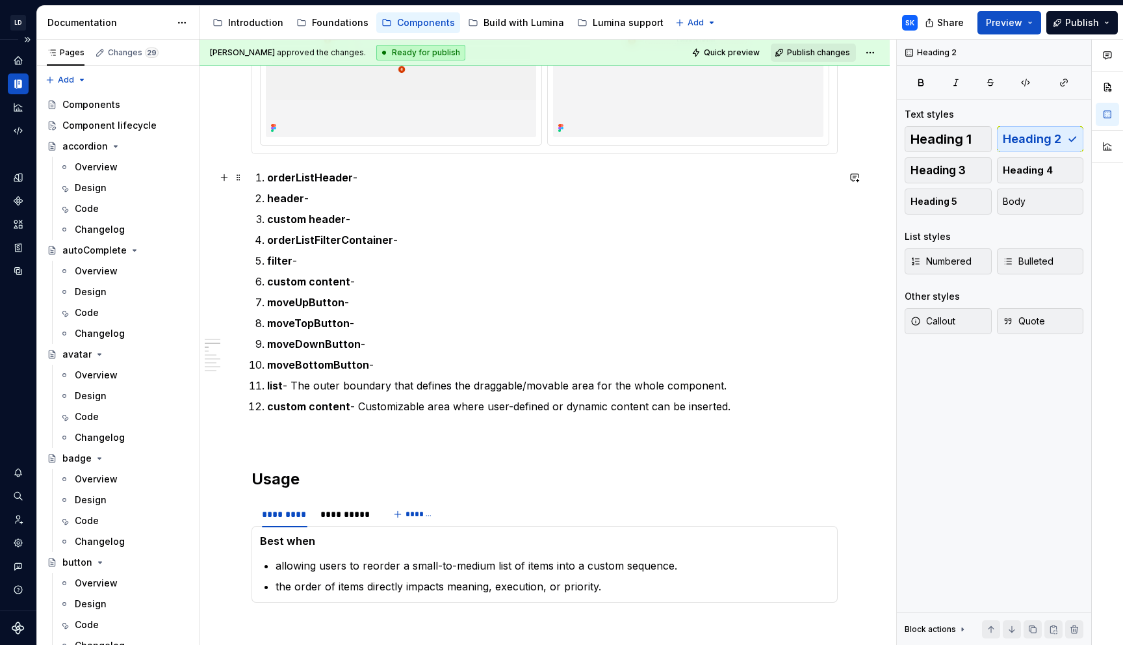
click at [402, 172] on p "orderListHeader -" at bounding box center [552, 178] width 570 height 16
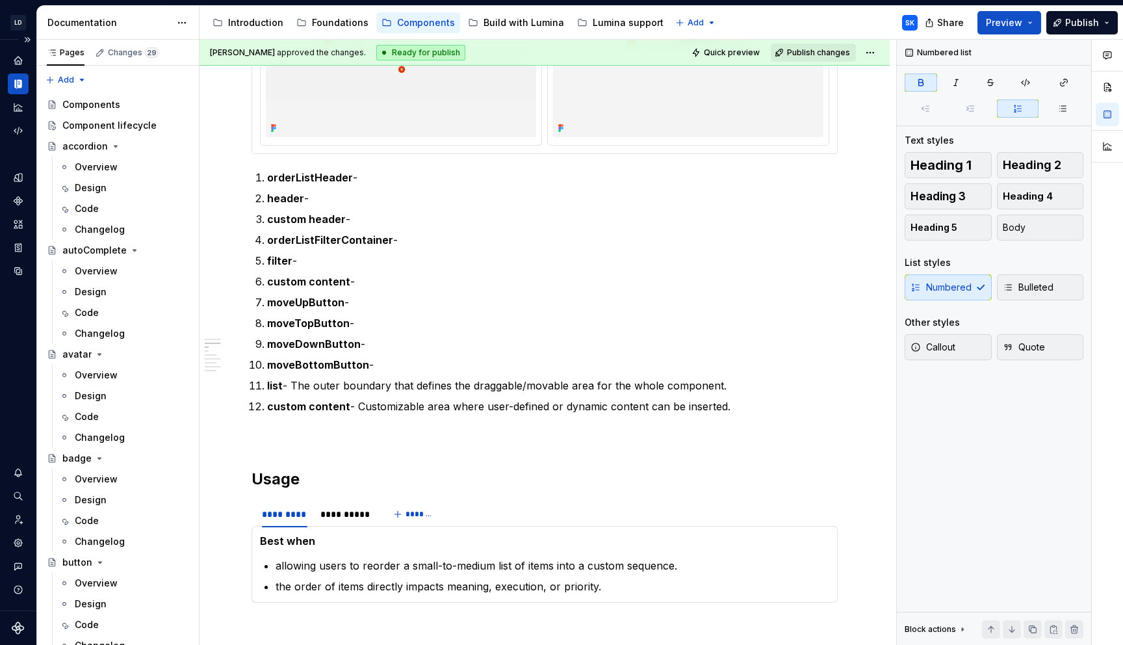
click at [481, 171] on p "orderListHeader -" at bounding box center [552, 178] width 570 height 16
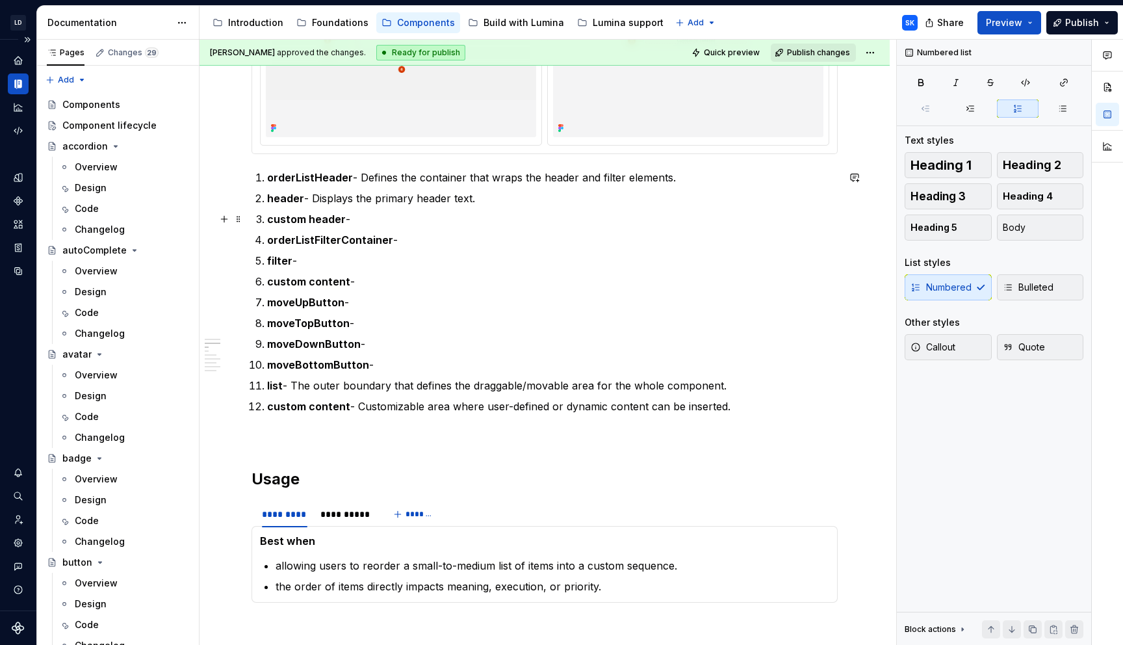
click at [469, 204] on p "header - Displays the primary header text." at bounding box center [552, 198] width 570 height 16
click at [487, 218] on p "custom header -" at bounding box center [552, 219] width 570 height 16
click at [481, 218] on p "custom header -" at bounding box center [552, 219] width 570 height 16
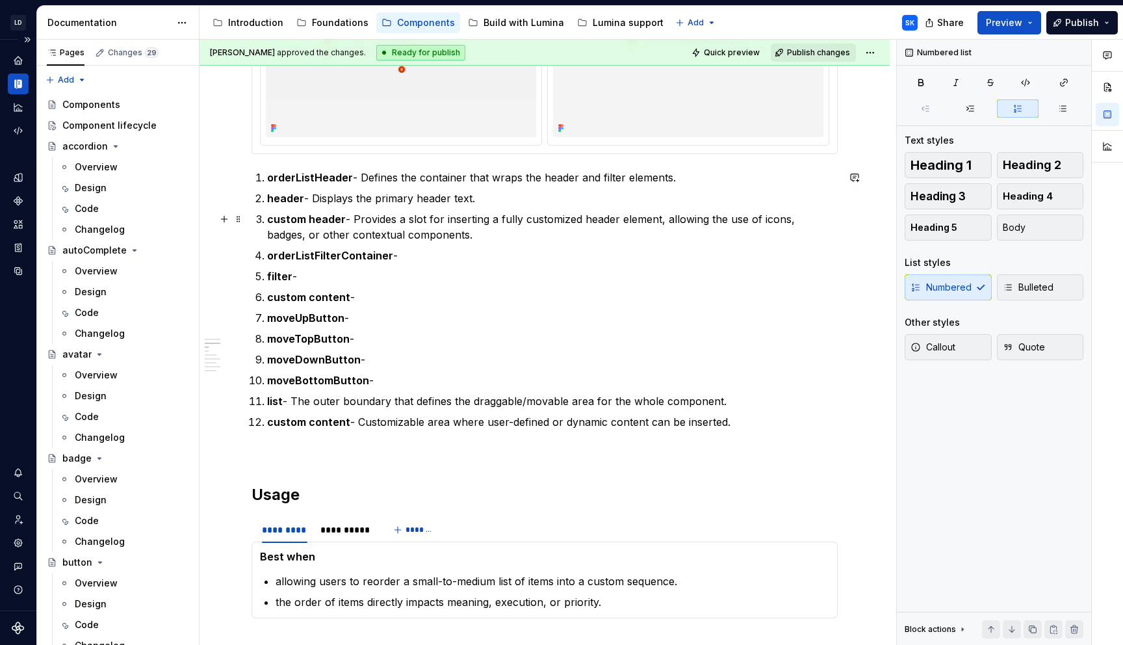
click at [352, 220] on p "custom header - Provides a slot for inserting a fully customized header element…" at bounding box center [552, 226] width 570 height 31
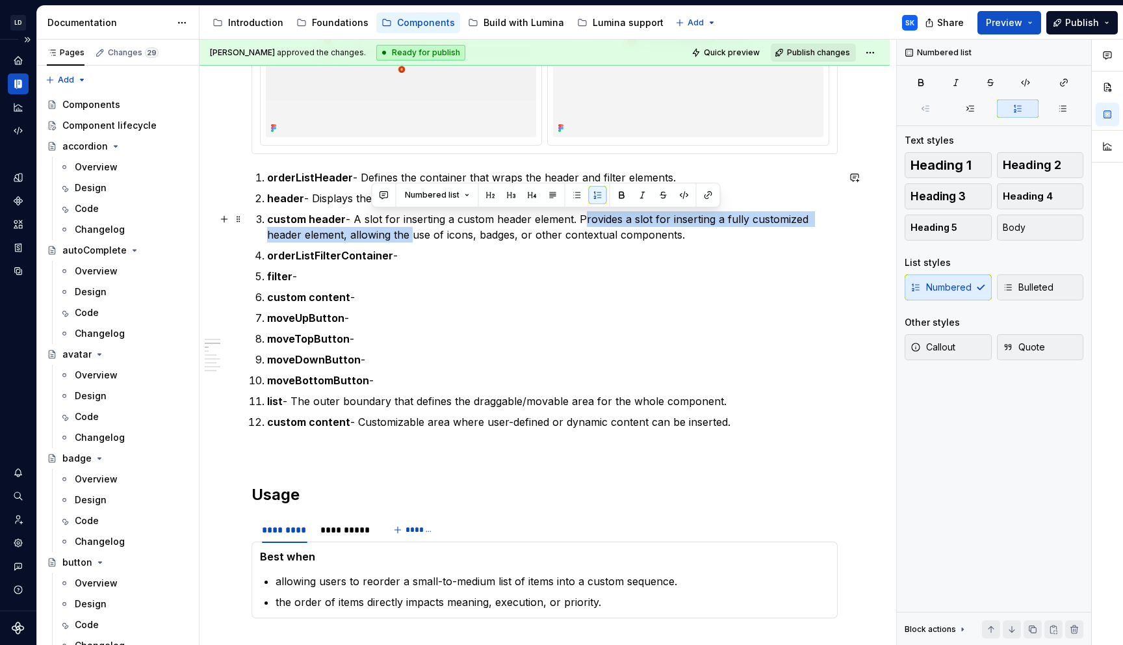
drag, startPoint x: 354, startPoint y: 236, endPoint x: 372, endPoint y: 231, distance: 18.8
click at [372, 231] on p "custom header - A slot for inserting a custom header element. Provides a slot f…" at bounding box center [552, 226] width 570 height 31
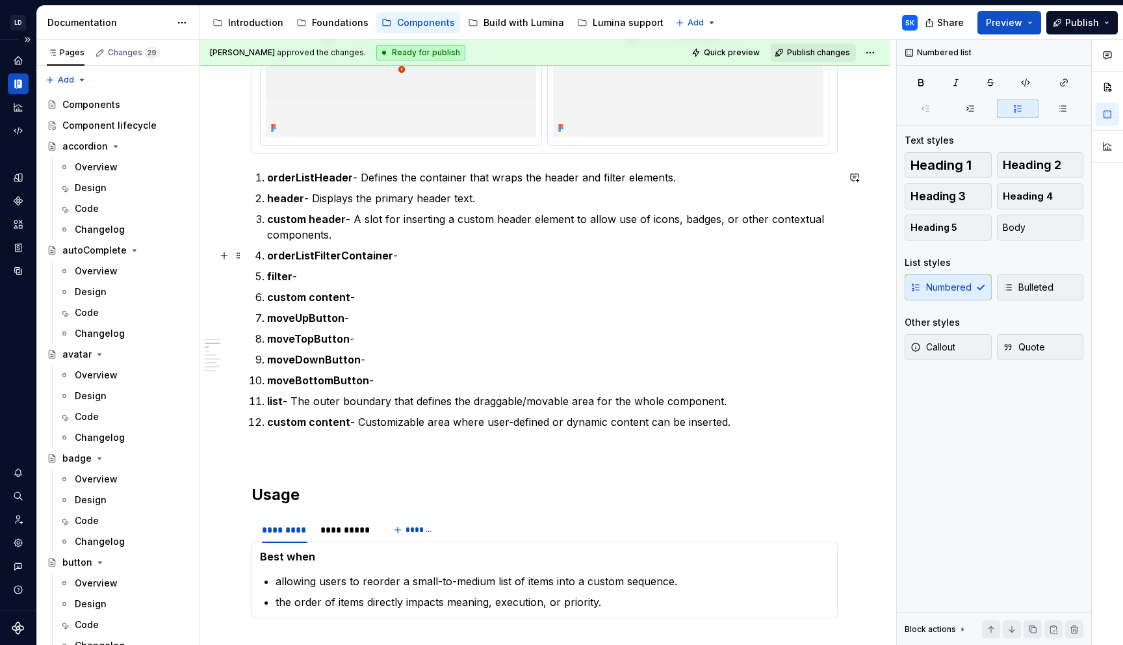
click at [461, 253] on p "orderListFilterContainer -" at bounding box center [552, 256] width 570 height 16
click at [376, 281] on p "filter -" at bounding box center [552, 276] width 570 height 16
click at [371, 277] on p "filter -" at bounding box center [552, 276] width 570 height 16
click at [371, 283] on p "filter -" at bounding box center [552, 276] width 570 height 16
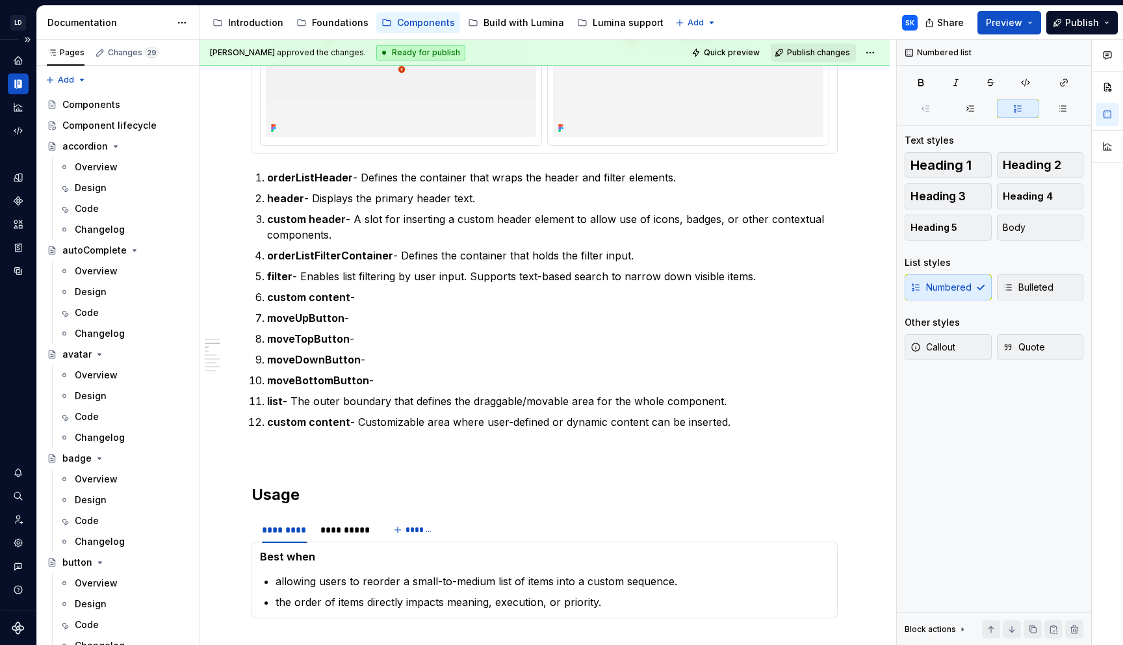
type textarea "*"
